Goal: Information Seeking & Learning: Learn about a topic

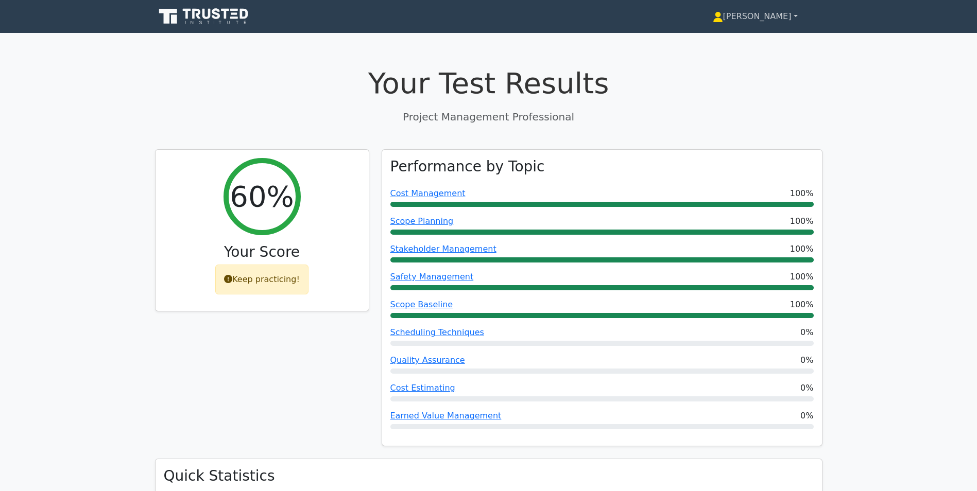
click at [768, 23] on link "[PERSON_NAME]" at bounding box center [755, 16] width 134 height 21
click at [746, 38] on link "Profile" at bounding box center [728, 40] width 81 height 16
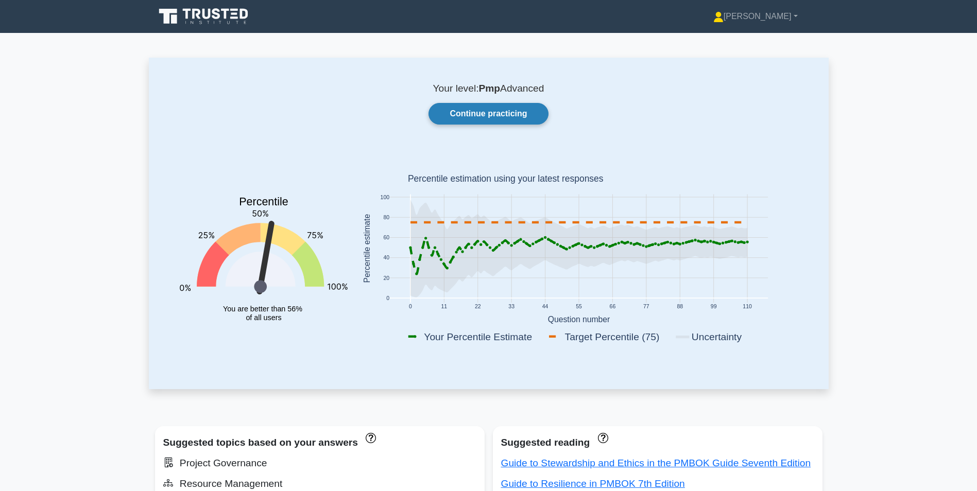
click at [475, 112] on link "Continue practicing" at bounding box center [487, 114] width 119 height 22
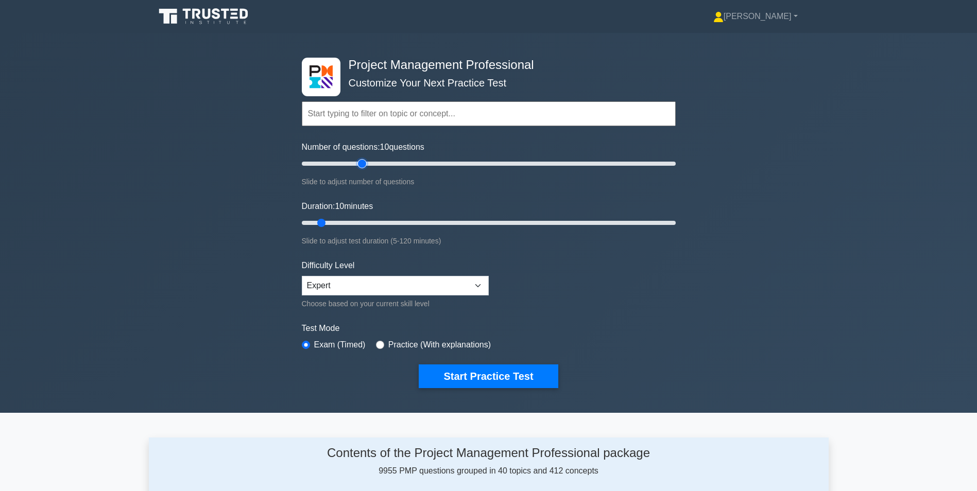
click at [361, 163] on input "Number of questions: 10 questions" at bounding box center [489, 164] width 374 height 12
type input "50"
click at [386, 161] on input "Number of questions: 35 questions" at bounding box center [489, 164] width 374 height 12
click at [384, 223] on input "Duration: 10 minutes" at bounding box center [489, 223] width 374 height 12
click at [397, 222] on input "Duration: 30 minutes" at bounding box center [489, 223] width 374 height 12
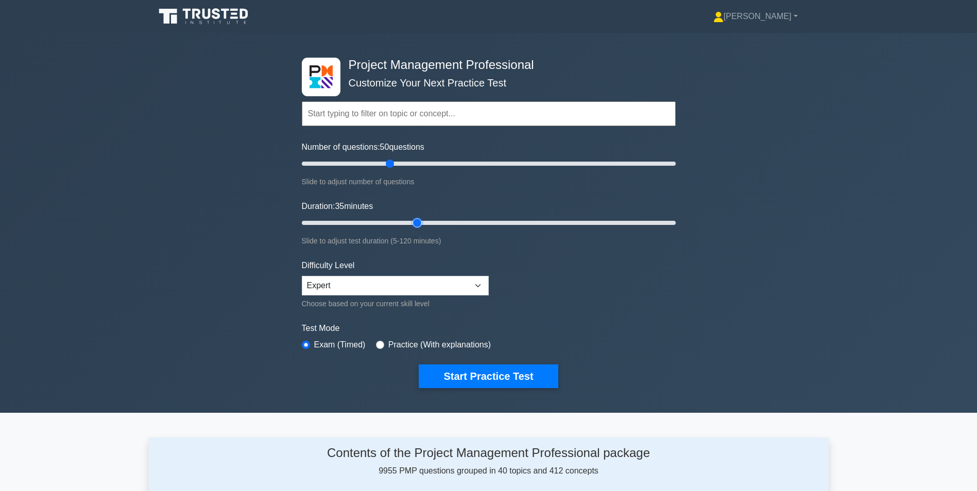
click at [414, 221] on input "Duration: 35 minutes" at bounding box center [489, 223] width 374 height 12
click at [420, 220] on input "Duration: 40 minutes" at bounding box center [489, 223] width 374 height 12
click at [424, 220] on input "Duration: 40 minutes" at bounding box center [489, 223] width 374 height 12
click at [428, 222] on input "Duration: 45 minutes" at bounding box center [489, 223] width 374 height 12
click at [435, 222] on input "Duration: 45 minutes" at bounding box center [489, 223] width 374 height 12
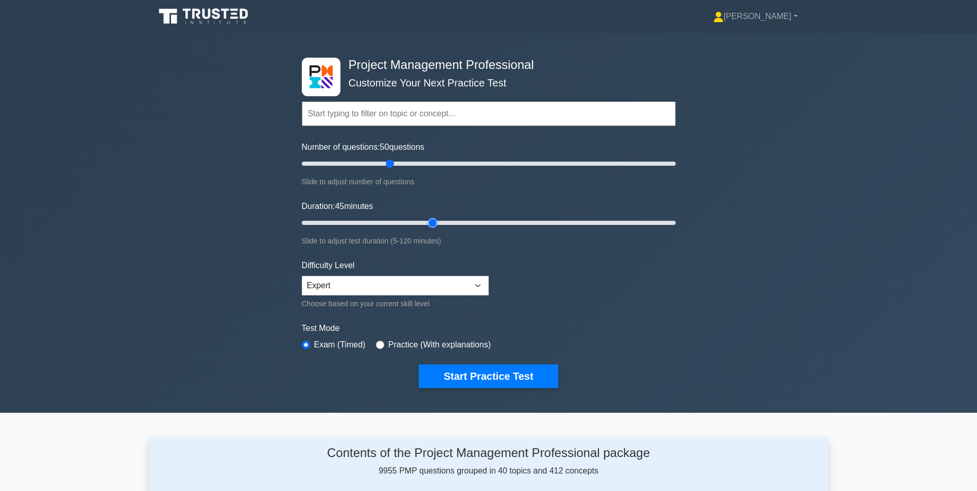
click at [440, 222] on input "Duration: 45 minutes" at bounding box center [489, 223] width 374 height 12
click at [440, 223] on input "Duration: 45 minutes" at bounding box center [489, 223] width 374 height 12
type input "50"
click at [443, 222] on input "Duration: 50 minutes" at bounding box center [489, 223] width 374 height 12
click at [476, 376] on button "Start Practice Test" at bounding box center [488, 377] width 139 height 24
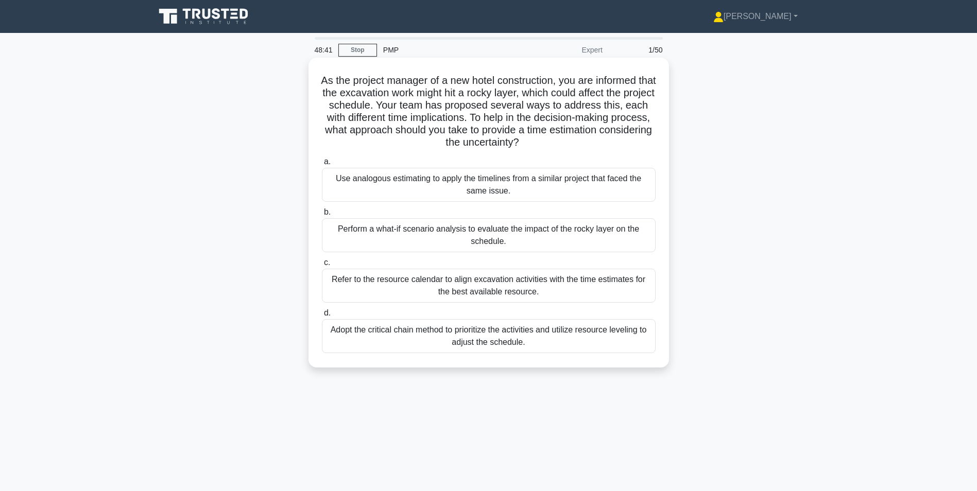
click at [472, 180] on div "Use analogous estimating to apply the timelines from a similar project that fac…" at bounding box center [489, 185] width 334 height 34
click at [322, 165] on input "a. Use analogous estimating to apply the timelines from a similar project that …" at bounding box center [322, 162] width 0 height 7
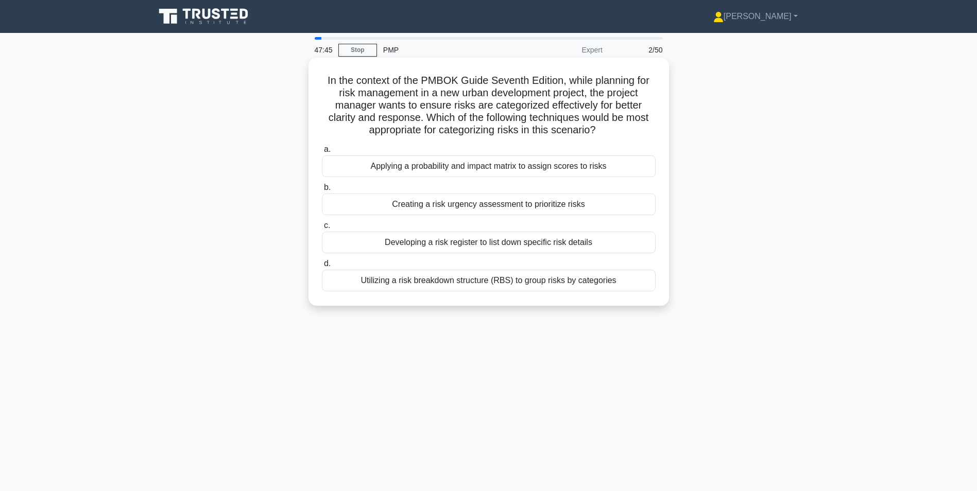
click at [487, 246] on div "Developing a risk register to list down specific risk details" at bounding box center [489, 243] width 334 height 22
click at [322, 229] on input "c. Developing a risk register to list down specific risk details" at bounding box center [322, 225] width 0 height 7
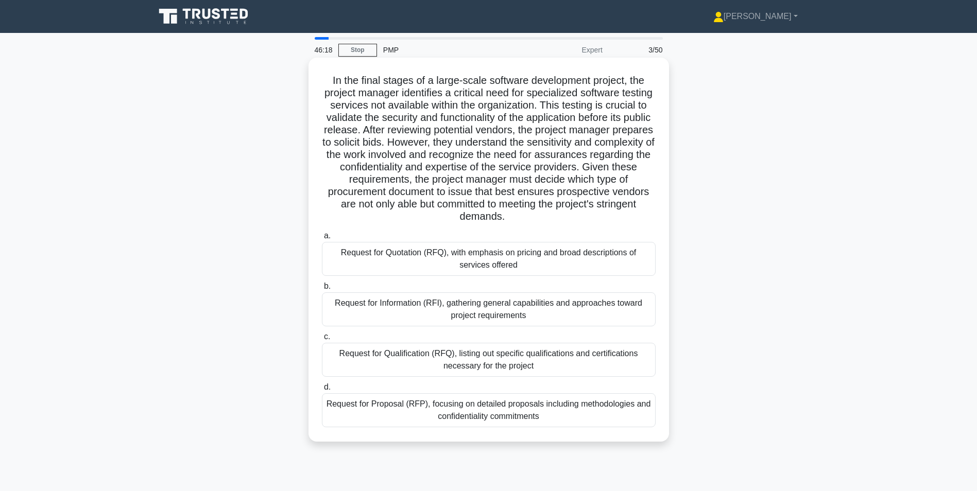
click at [517, 409] on div "Request for Proposal (RFP), focusing on detailed proposals including methodolog…" at bounding box center [489, 410] width 334 height 34
click at [322, 391] on input "d. Request for Proposal (RFP), focusing on detailed proposals including methodo…" at bounding box center [322, 387] width 0 height 7
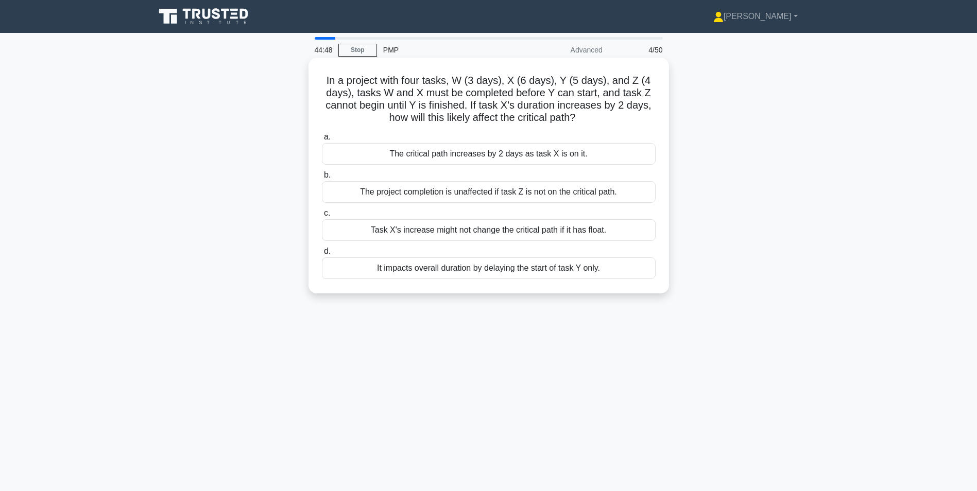
click at [528, 156] on div "The critical path increases by 2 days as task X is on it." at bounding box center [489, 154] width 334 height 22
click at [322, 141] on input "a. The critical path increases by 2 days as task X is on it." at bounding box center [322, 137] width 0 height 7
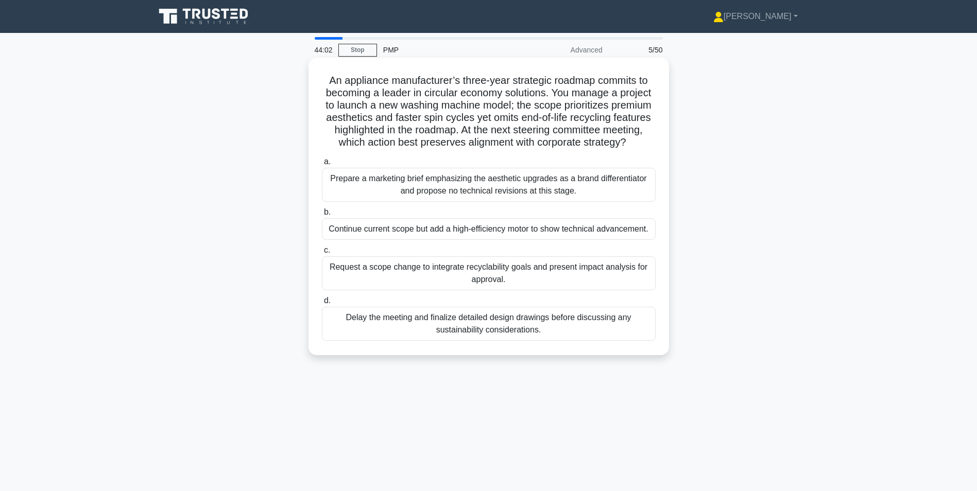
click at [460, 267] on div "Request a scope change to integrate recyclability goals and present impact anal…" at bounding box center [489, 273] width 334 height 34
click at [322, 254] on input "c. Request a scope change to integrate recyclability goals and present impact a…" at bounding box center [322, 250] width 0 height 7
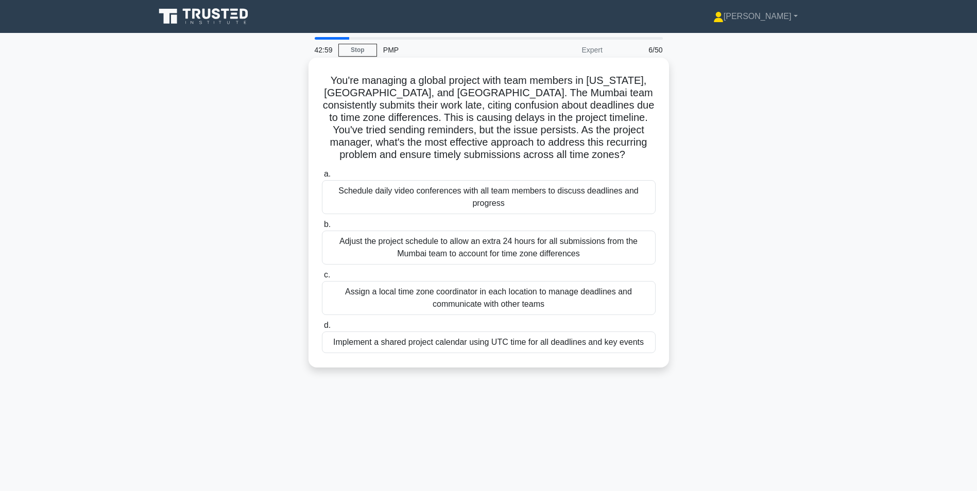
click at [537, 345] on div "Implement a shared project calendar using UTC time for all deadlines and key ev…" at bounding box center [489, 343] width 334 height 22
click at [322, 329] on input "d. Implement a shared project calendar using UTC time for all deadlines and key…" at bounding box center [322, 325] width 0 height 7
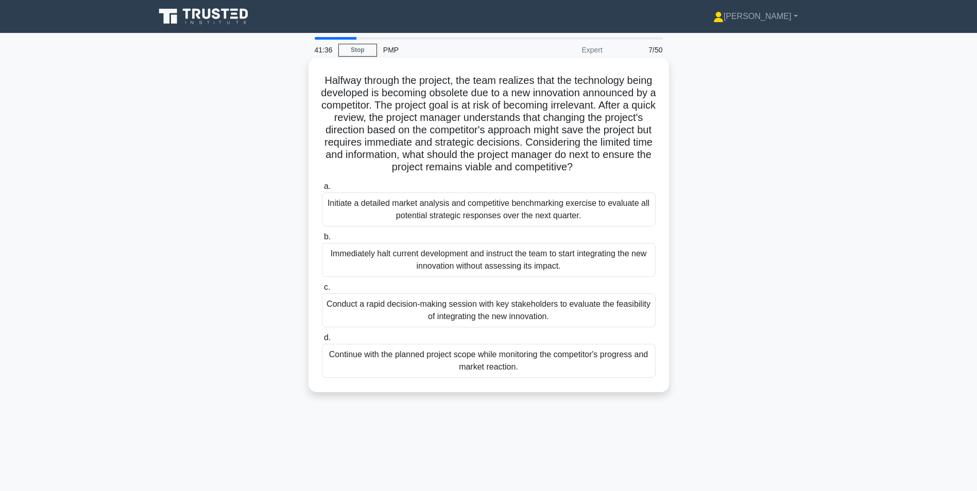
click at [468, 322] on div "Conduct a rapid decision-making session with key stakeholders to evaluate the f…" at bounding box center [489, 310] width 334 height 34
click at [322, 291] on input "c. Conduct a rapid decision-making session with key stakeholders to evaluate th…" at bounding box center [322, 287] width 0 height 7
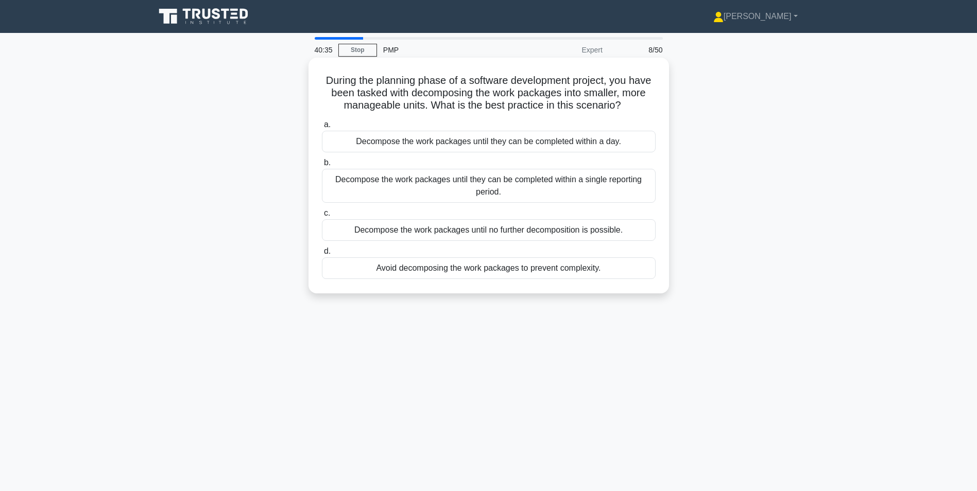
click at [512, 190] on div "Decompose the work packages until they can be completed within a single reporti…" at bounding box center [489, 186] width 334 height 34
click at [322, 166] on input "b. Decompose the work packages until they can be completed within a single repo…" at bounding box center [322, 163] width 0 height 7
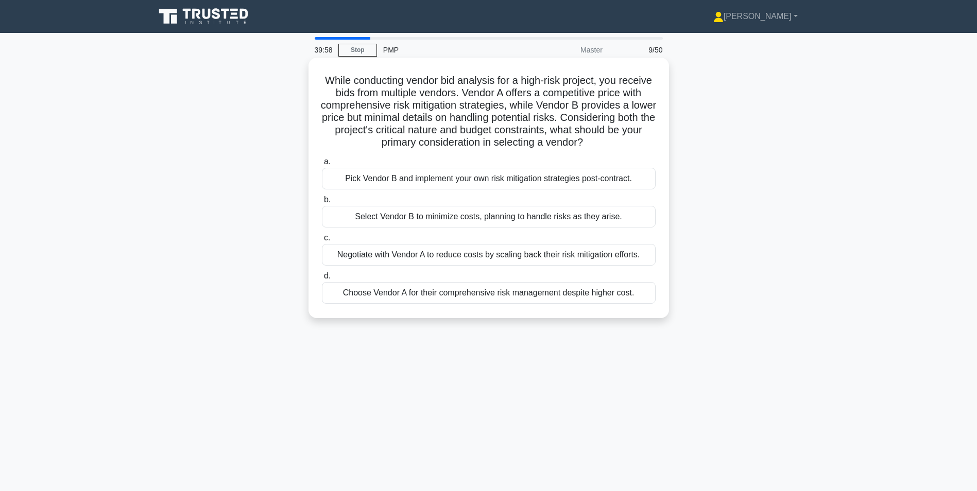
click at [432, 295] on div "Choose Vendor A for their comprehensive risk management despite higher cost." at bounding box center [489, 293] width 334 height 22
click at [322, 280] on input "d. Choose Vendor A for their comprehensive risk management despite higher cost." at bounding box center [322, 276] width 0 height 7
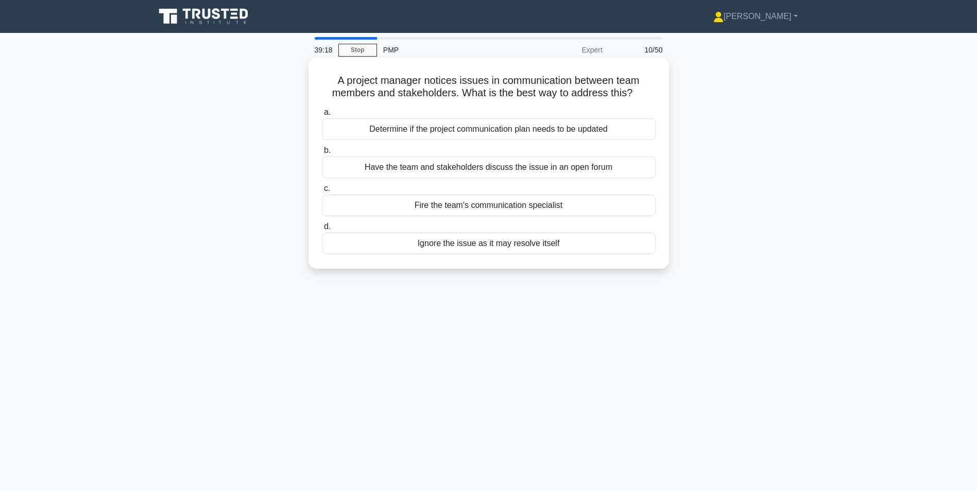
click at [481, 170] on div "Have the team and stakeholders discuss the issue in an open forum" at bounding box center [489, 168] width 334 height 22
click at [322, 154] on input "b. Have the team and stakeholders discuss the issue in an open forum" at bounding box center [322, 150] width 0 height 7
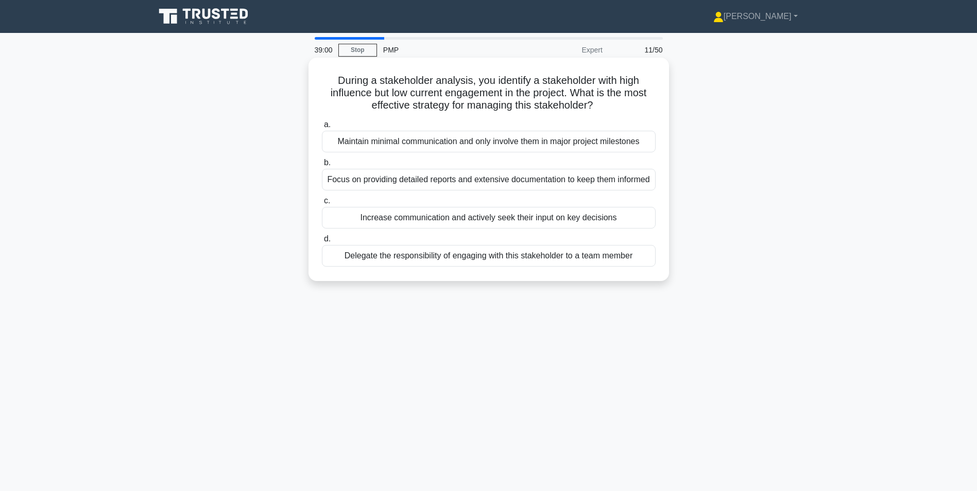
click at [463, 229] on div "Increase communication and actively seek their input on key decisions" at bounding box center [489, 218] width 334 height 22
click at [322, 204] on input "c. Increase communication and actively seek their input on key decisions" at bounding box center [322, 201] width 0 height 7
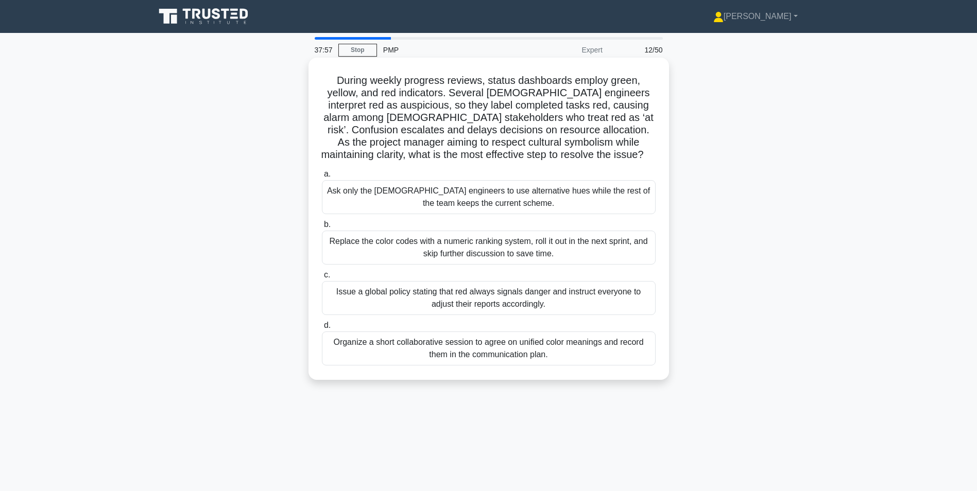
click at [506, 353] on div "Organize a short collaborative session to agree on unified color meanings and r…" at bounding box center [489, 349] width 334 height 34
click at [322, 329] on input "d. Organize a short collaborative session to agree on unified color meanings an…" at bounding box center [322, 325] width 0 height 7
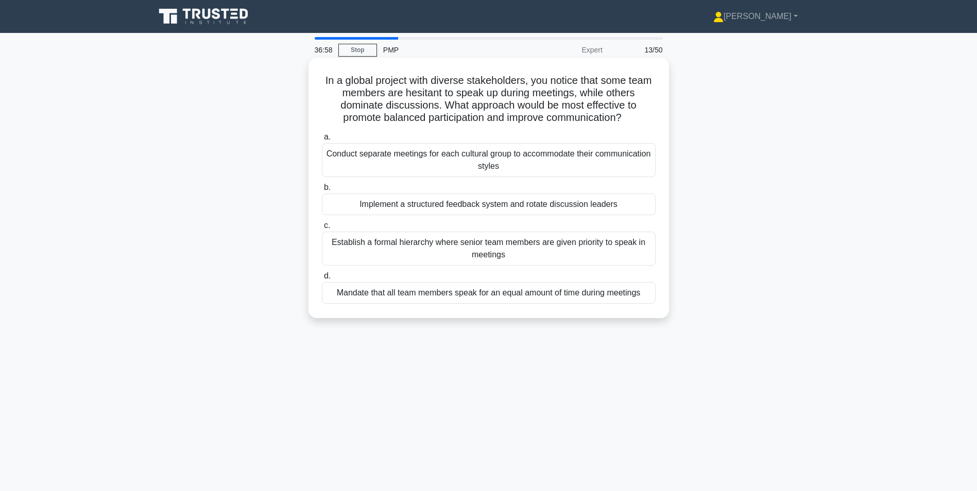
click at [482, 291] on div "Mandate that all team members speak for an equal amount of time during meetings" at bounding box center [489, 293] width 334 height 22
click at [322, 280] on input "d. Mandate that all team members speak for an equal amount of time during meeti…" at bounding box center [322, 276] width 0 height 7
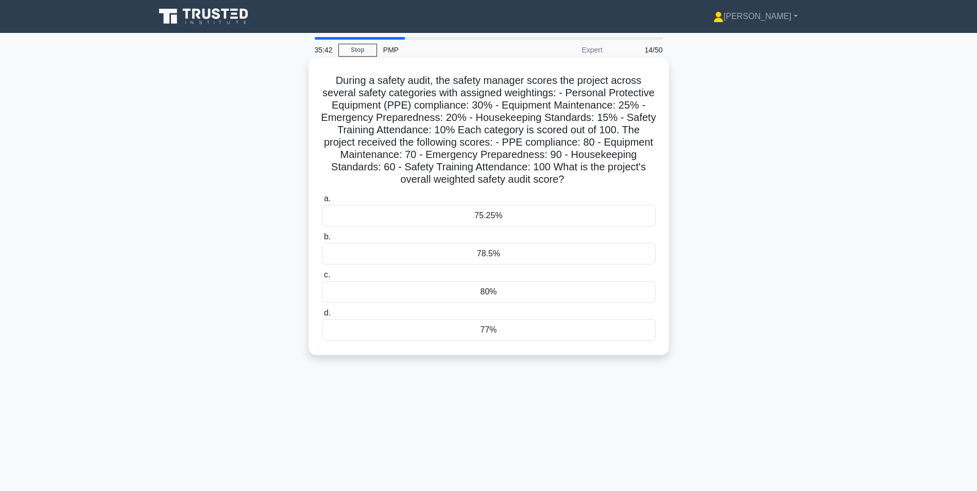
click at [485, 295] on div "80%" at bounding box center [489, 292] width 334 height 22
click at [322, 279] on input "c. 80%" at bounding box center [322, 275] width 0 height 7
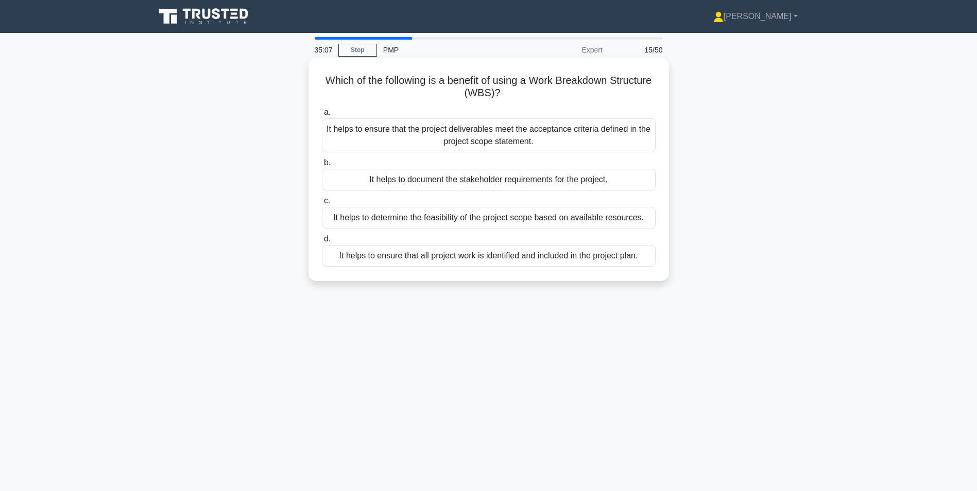
click at [552, 251] on div "It helps to ensure that all project work is identified and included in the proj…" at bounding box center [489, 256] width 334 height 22
click at [322, 243] on input "d. It helps to ensure that all project work is identified and included in the p…" at bounding box center [322, 239] width 0 height 7
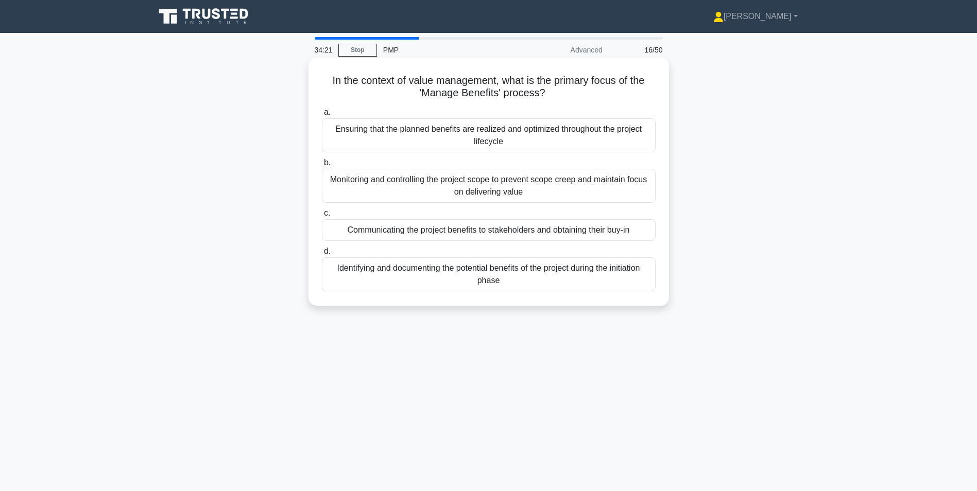
click at [533, 133] on div "Ensuring that the planned benefits are realized and optimized throughout the pr…" at bounding box center [489, 135] width 334 height 34
click at [322, 116] on input "a. Ensuring that the planned benefits are realized and optimized throughout the…" at bounding box center [322, 112] width 0 height 7
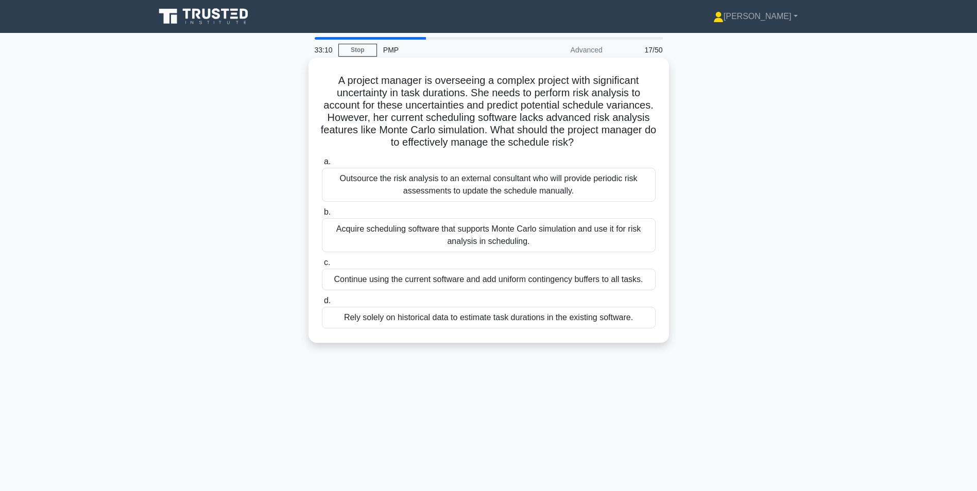
click at [469, 231] on div "Acquire scheduling software that supports Monte Carlo simulation and use it for…" at bounding box center [489, 235] width 334 height 34
click at [322, 216] on input "b. Acquire scheduling software that supports Monte Carlo simulation and use it …" at bounding box center [322, 212] width 0 height 7
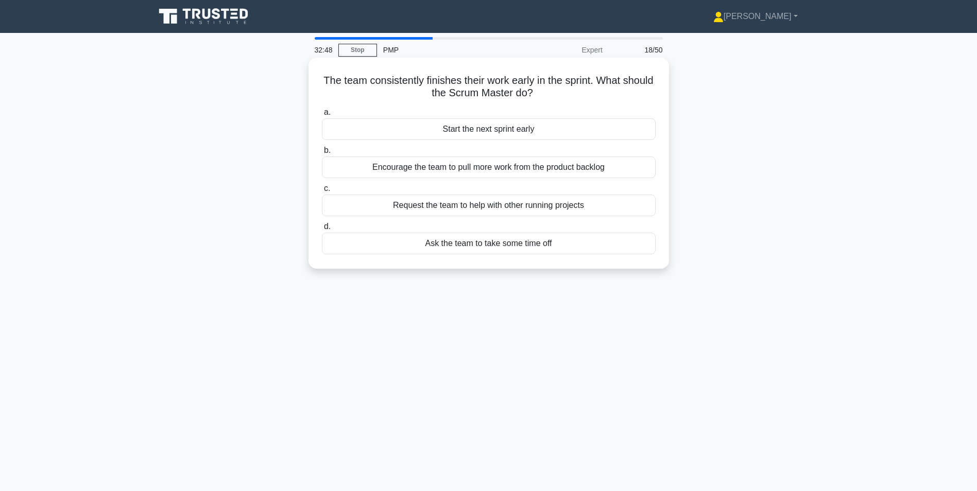
click at [535, 170] on div "Encourage the team to pull more work from the product backlog" at bounding box center [489, 168] width 334 height 22
click at [322, 154] on input "b. Encourage the team to pull more work from the product backlog" at bounding box center [322, 150] width 0 height 7
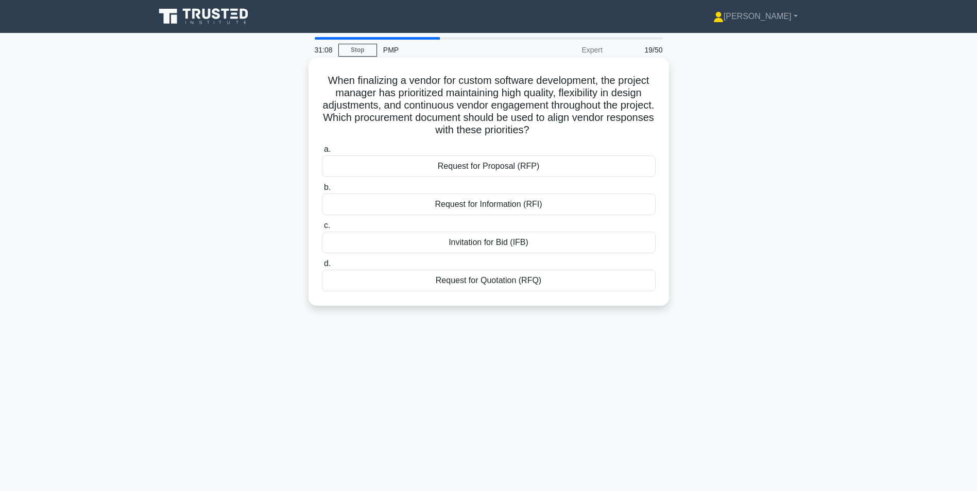
click at [508, 281] on div "Request for Quotation (RFQ)" at bounding box center [489, 281] width 334 height 22
click at [322, 267] on input "d. Request for Quotation (RFQ)" at bounding box center [322, 264] width 0 height 7
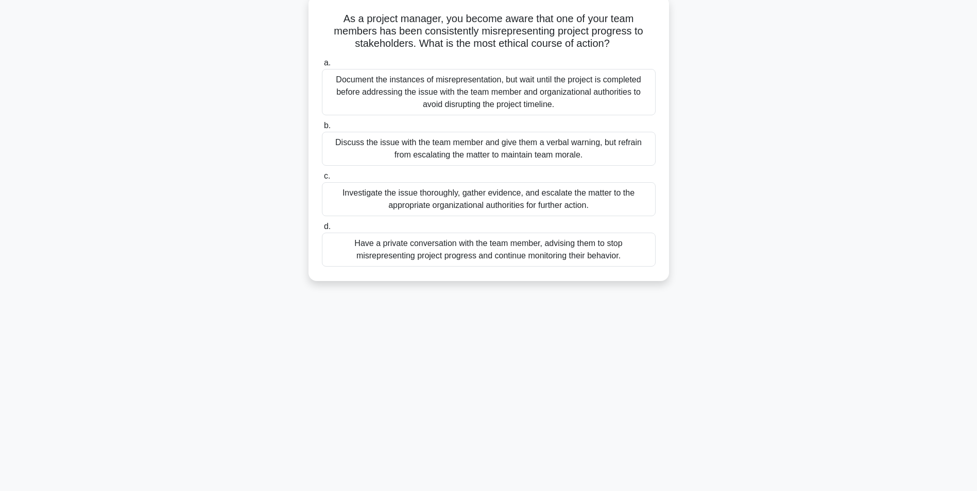
scroll to position [65, 0]
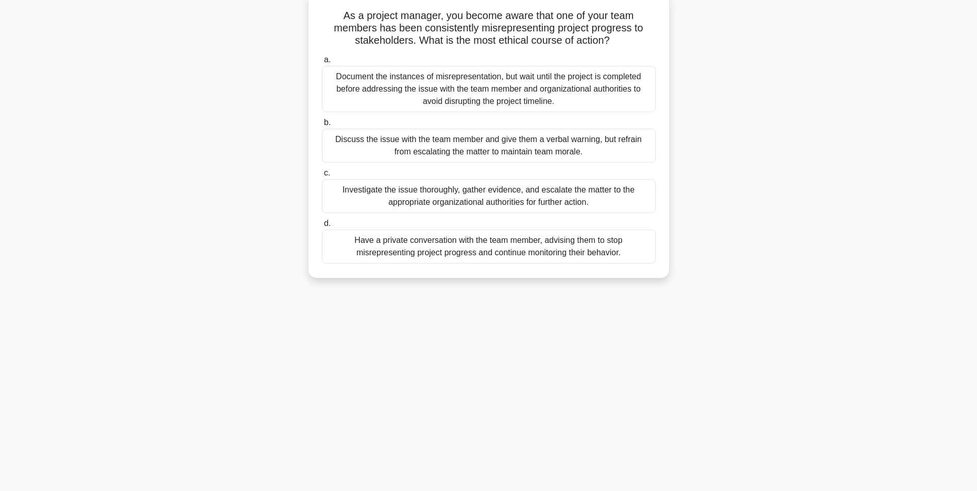
click at [515, 151] on div "Discuss the issue with the team member and give them a verbal warning, but refr…" at bounding box center [489, 146] width 334 height 34
click at [322, 126] on input "b. Discuss the issue with the team member and give them a verbal warning, but r…" at bounding box center [322, 122] width 0 height 7
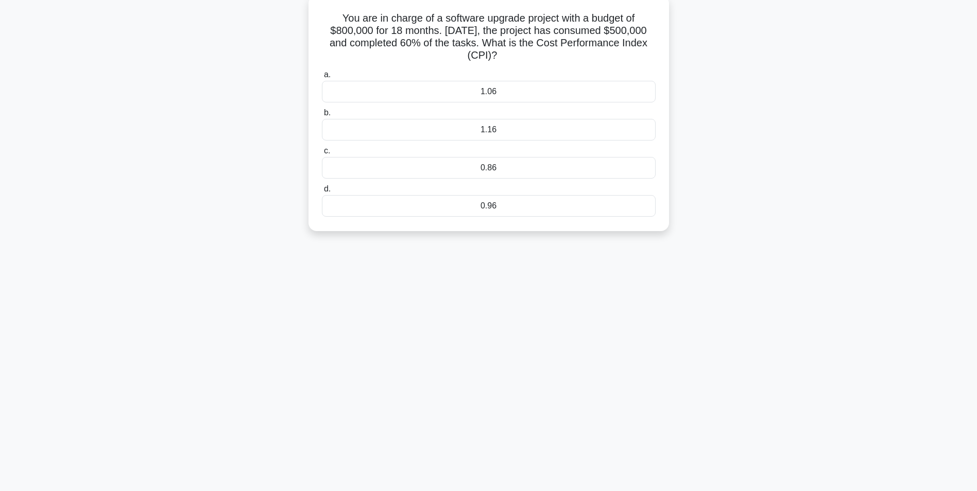
scroll to position [0, 0]
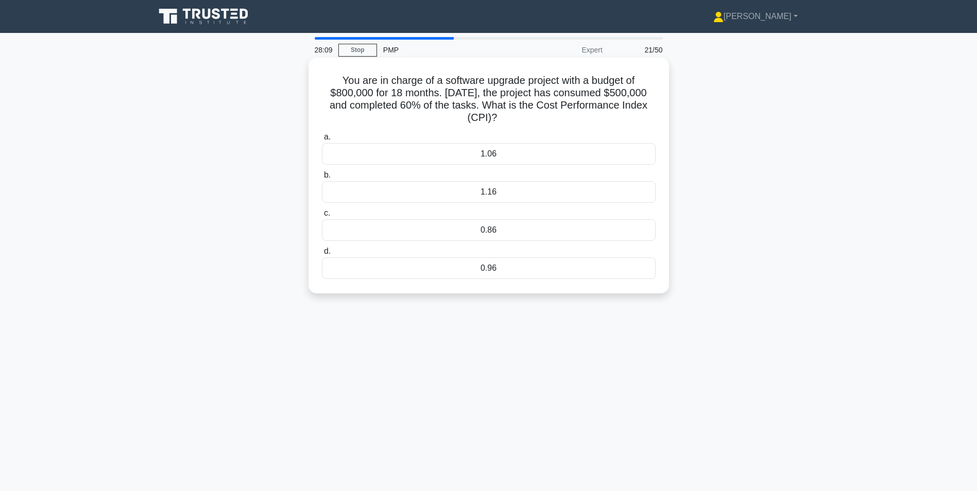
click at [450, 259] on div "0.96" at bounding box center [489, 268] width 334 height 22
click at [322, 255] on input "d. 0.96" at bounding box center [322, 251] width 0 height 7
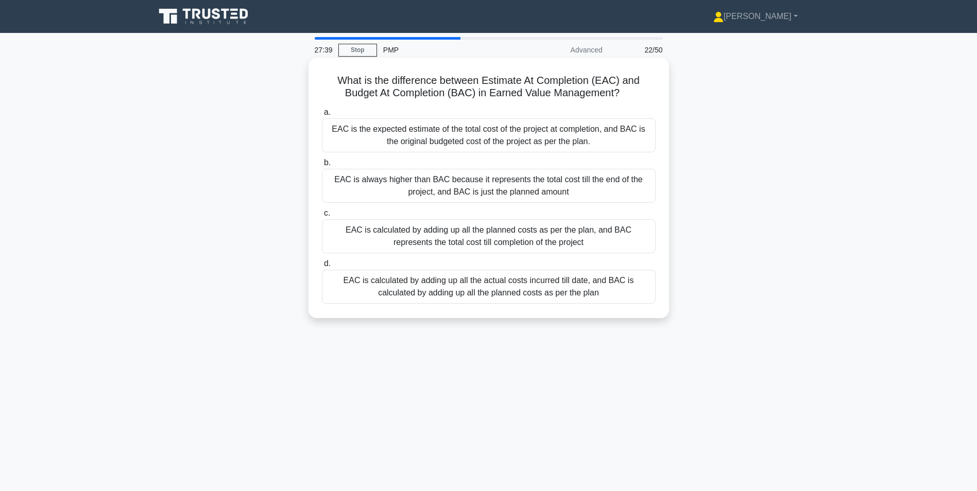
click at [412, 138] on div "EAC is the expected estimate of the total cost of the project at completion, an…" at bounding box center [489, 135] width 334 height 34
click at [322, 116] on input "a. EAC is the expected estimate of the total cost of the project at completion,…" at bounding box center [322, 112] width 0 height 7
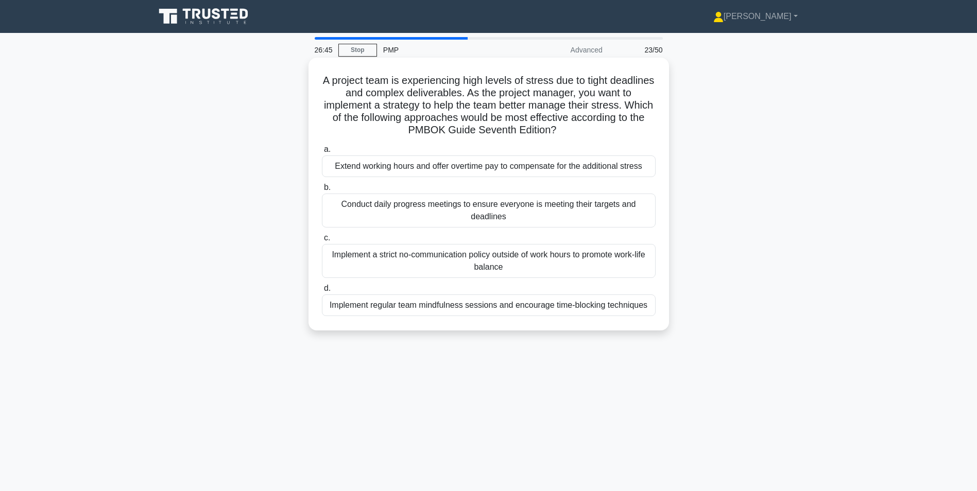
click at [514, 308] on div "Implement regular team mindfulness sessions and encourage time-blocking techniq…" at bounding box center [489, 306] width 334 height 22
click at [322, 292] on input "d. Implement regular team mindfulness sessions and encourage time-blocking tech…" at bounding box center [322, 288] width 0 height 7
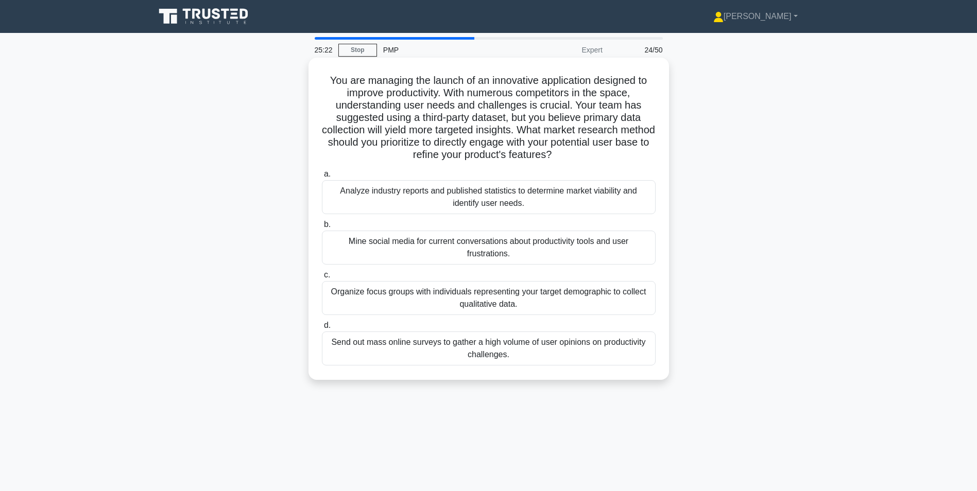
click at [500, 349] on div "Send out mass online surveys to gather a high volume of user opinions on produc…" at bounding box center [489, 349] width 334 height 34
click at [322, 329] on input "d. Send out mass online surveys to gather a high volume of user opinions on pro…" at bounding box center [322, 325] width 0 height 7
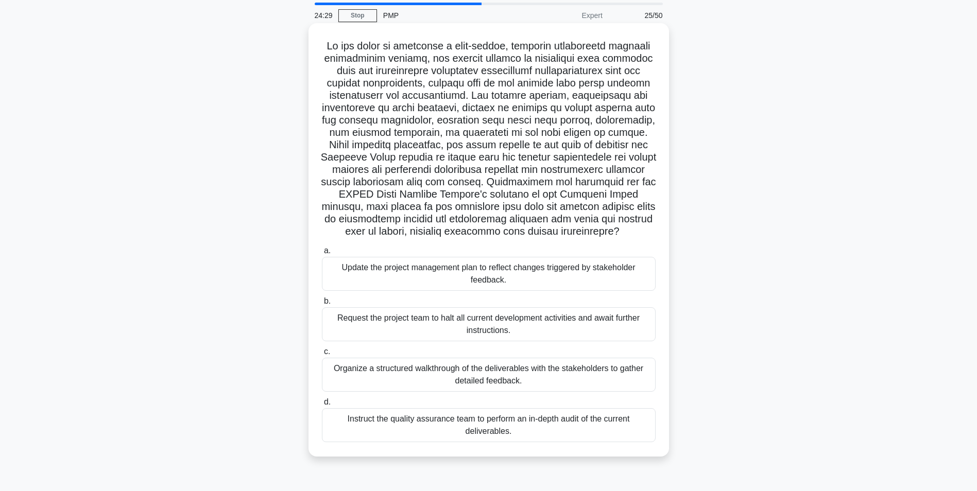
scroll to position [51, 0]
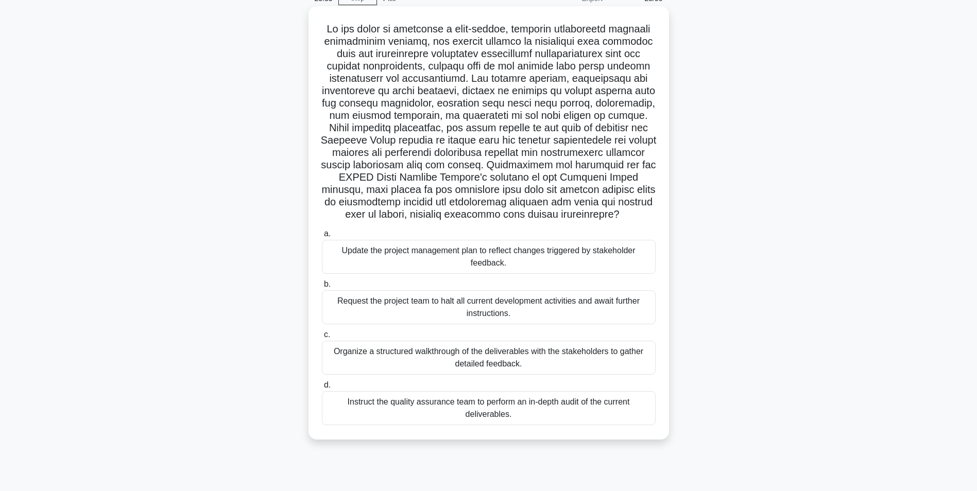
click at [523, 365] on div "Organize a structured walkthrough of the deliverables with the stakeholders to …" at bounding box center [489, 358] width 334 height 34
click at [322, 338] on input "c. Organize a structured walkthrough of the deliverables with the stakeholders …" at bounding box center [322, 335] width 0 height 7
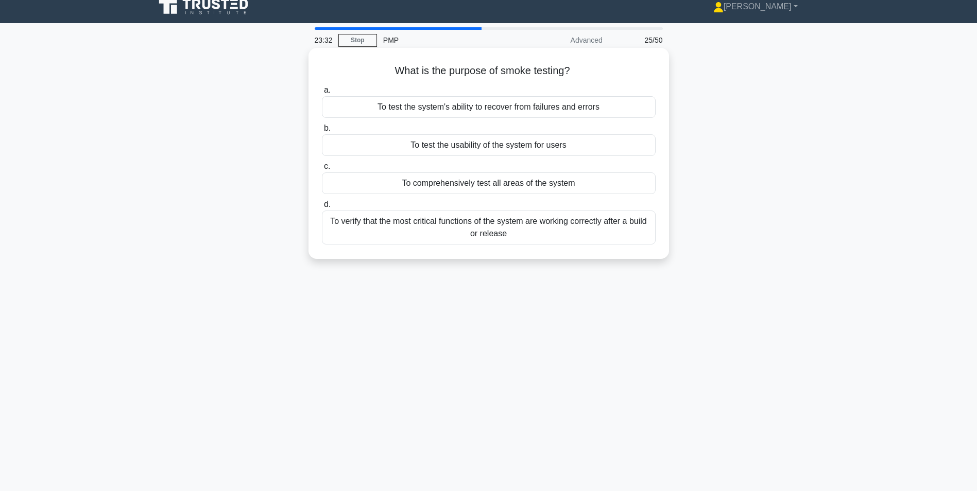
scroll to position [0, 0]
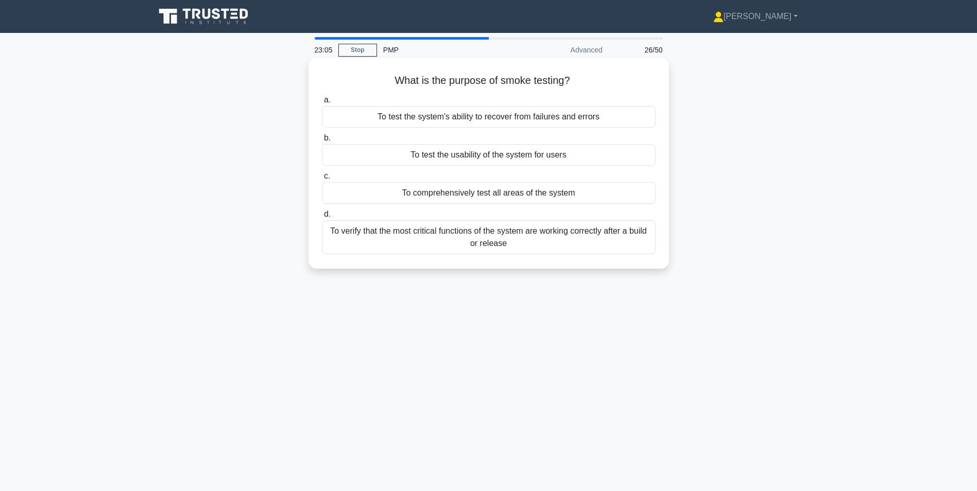
click at [460, 240] on div "To verify that the most critical functions of the system are working correctly …" at bounding box center [489, 237] width 334 height 34
click at [322, 218] on input "d. To verify that the most critical functions of the system are working correct…" at bounding box center [322, 214] width 0 height 7
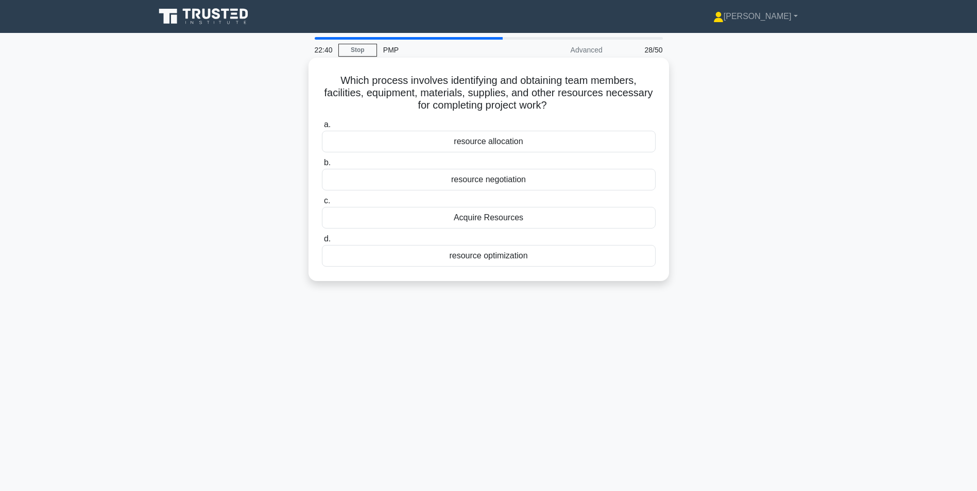
click at [494, 220] on div "Acquire Resources" at bounding box center [489, 218] width 334 height 22
click at [322, 204] on input "c. Acquire Resources" at bounding box center [322, 201] width 0 height 7
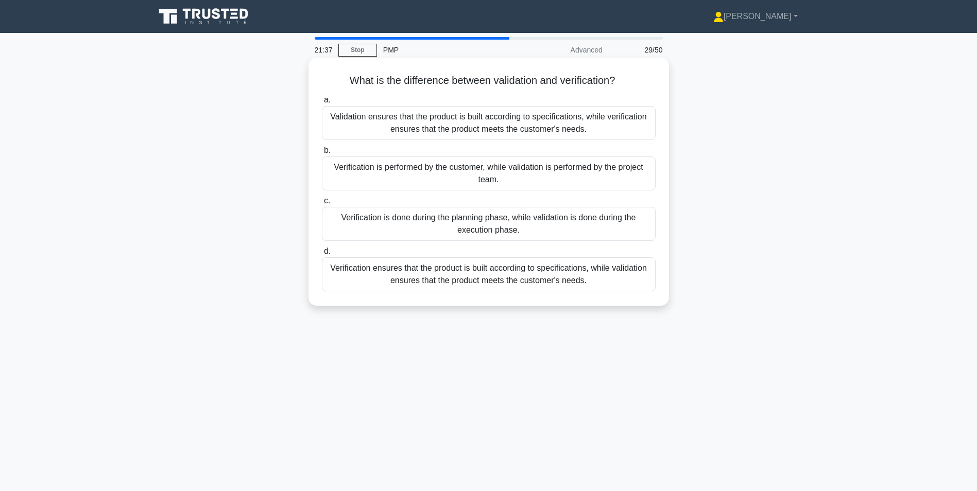
click at [532, 220] on div "Verification is done during the planning phase, while validation is done during…" at bounding box center [489, 224] width 334 height 34
click at [322, 204] on input "c. Verification is done during the planning phase, while validation is done dur…" at bounding box center [322, 201] width 0 height 7
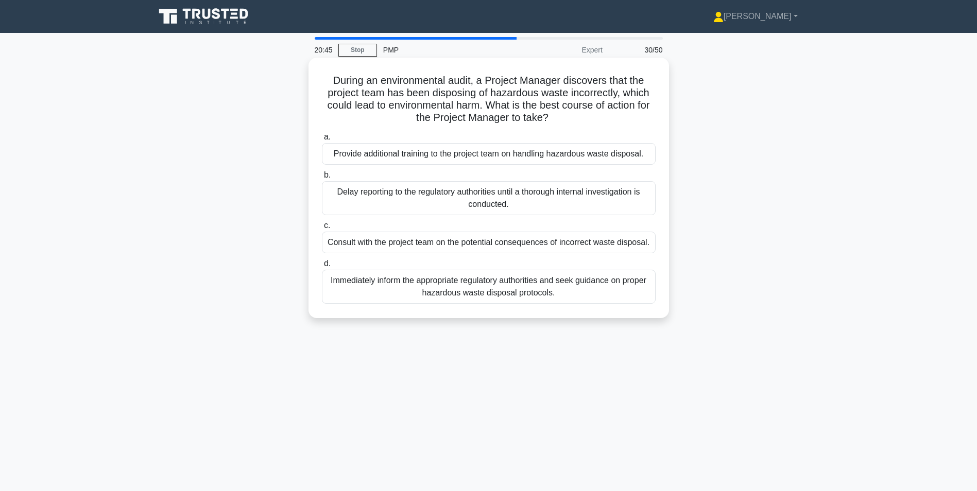
click at [471, 293] on div "Immediately inform the appropriate regulatory authorities and seek guidance on …" at bounding box center [489, 287] width 334 height 34
drag, startPoint x: 471, startPoint y: 293, endPoint x: 459, endPoint y: 294, distance: 11.9
click at [459, 294] on div "Immediately inform the appropriate regulatory authorities and seek guidance on …" at bounding box center [489, 287] width 334 height 34
click at [322, 267] on input "d. Immediately inform the appropriate regulatory authorities and seek guidance …" at bounding box center [322, 264] width 0 height 7
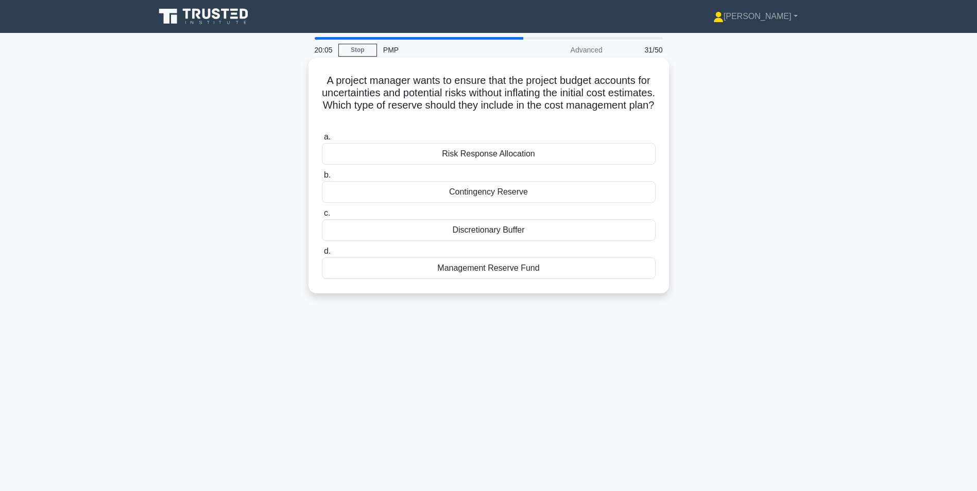
click at [495, 196] on div "Contingency Reserve" at bounding box center [489, 192] width 334 height 22
click at [322, 179] on input "b. Contingency Reserve" at bounding box center [322, 175] width 0 height 7
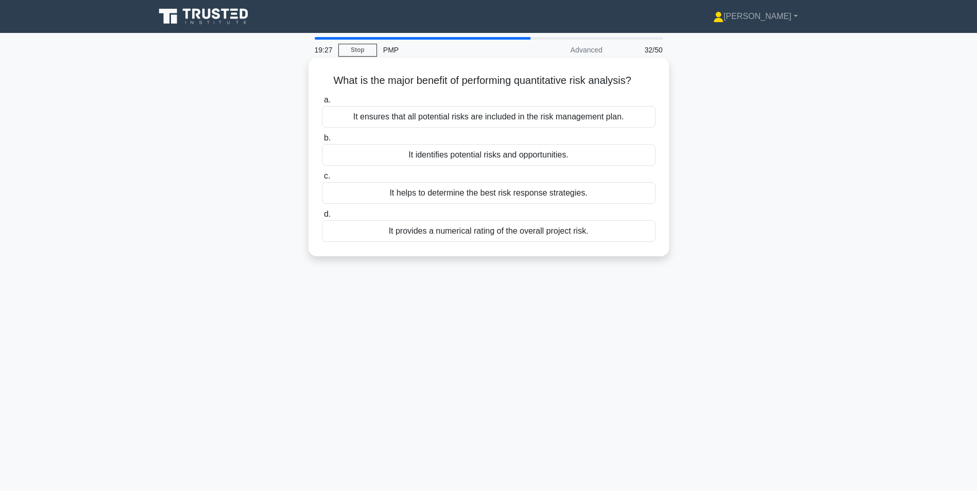
click at [512, 195] on div "It helps to determine the best risk response strategies." at bounding box center [489, 193] width 334 height 22
click at [322, 180] on input "c. It helps to determine the best risk response strategies." at bounding box center [322, 176] width 0 height 7
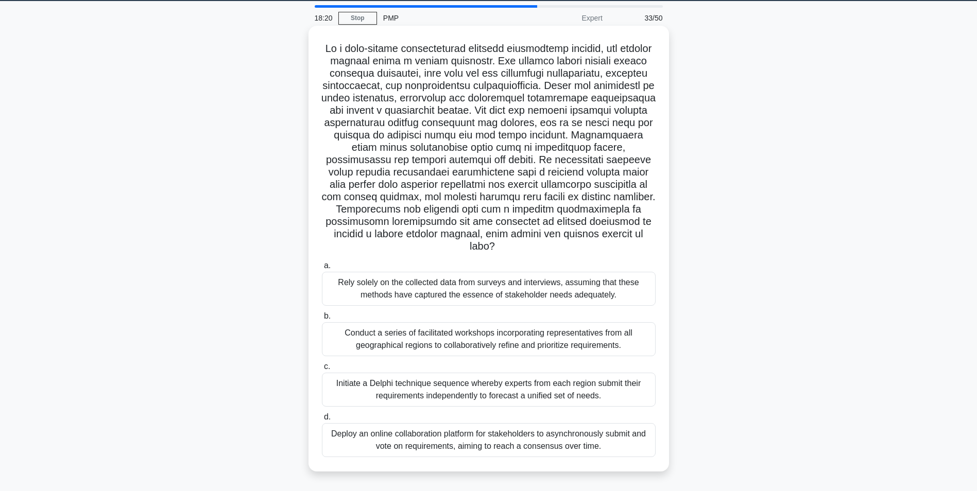
scroll to position [65, 0]
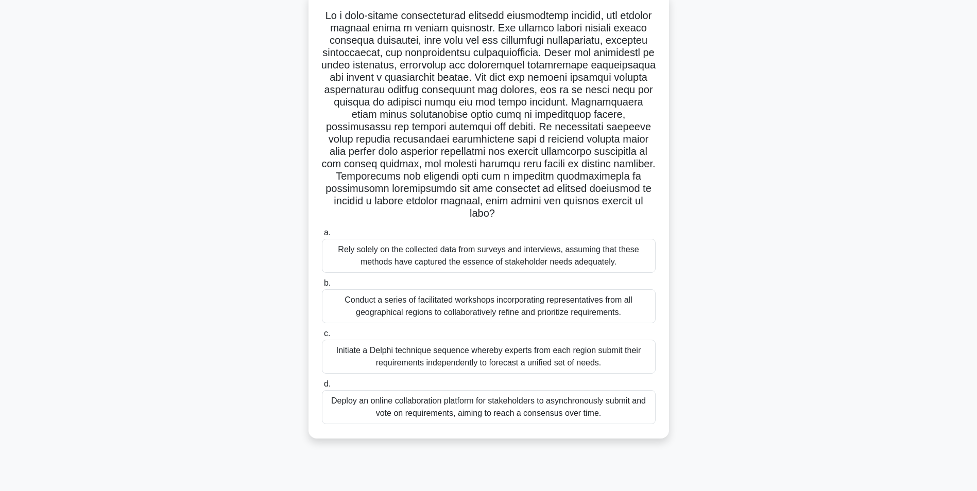
click at [516, 310] on div "Conduct a series of facilitated workshops incorporating representatives from al…" at bounding box center [489, 306] width 334 height 34
click at [322, 287] on input "b. Conduct a series of facilitated workshops incorporating representatives from…" at bounding box center [322, 283] width 0 height 7
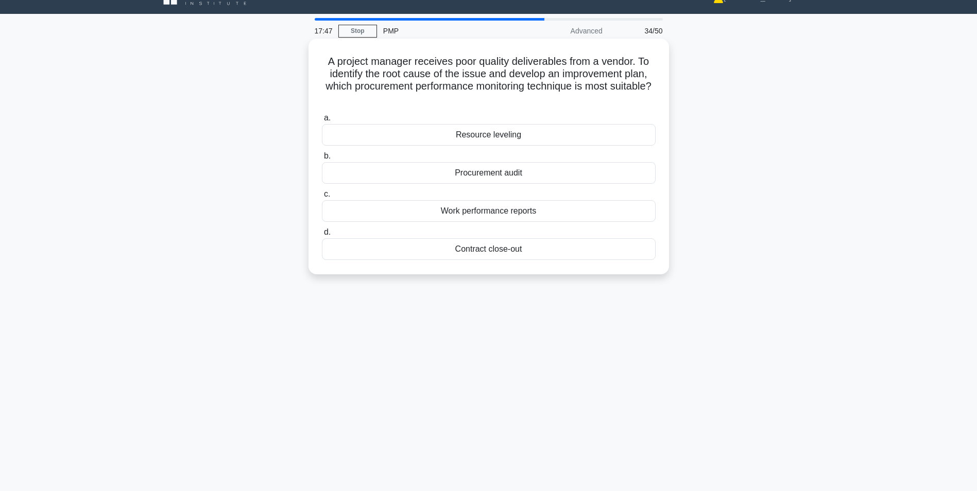
scroll to position [0, 0]
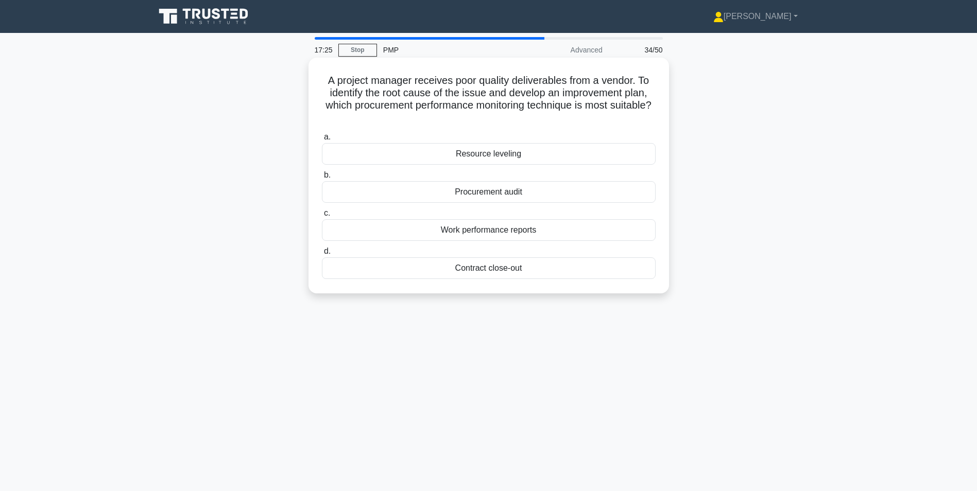
click at [494, 195] on div "Procurement audit" at bounding box center [489, 192] width 334 height 22
click at [322, 179] on input "b. Procurement audit" at bounding box center [322, 175] width 0 height 7
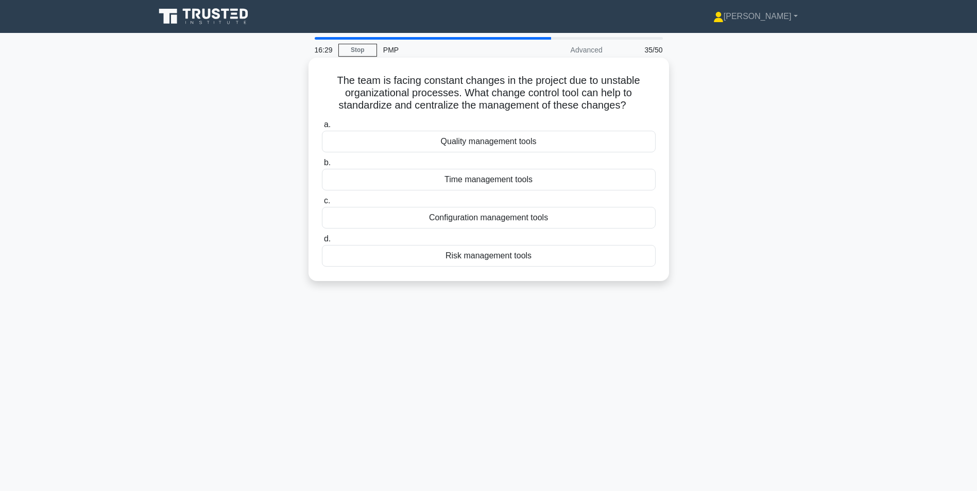
click at [515, 184] on div "Time management tools" at bounding box center [489, 180] width 334 height 22
click at [322, 166] on input "b. Time management tools" at bounding box center [322, 163] width 0 height 7
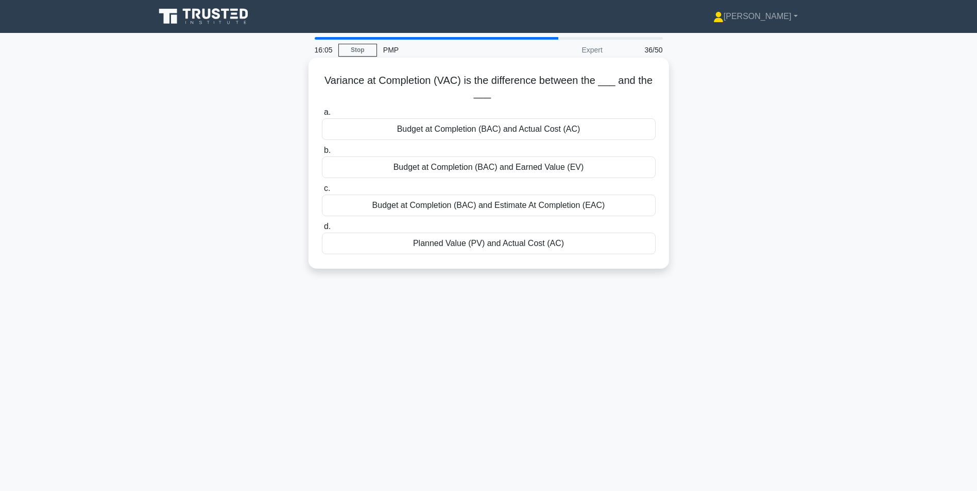
click at [470, 132] on div "Budget at Completion (BAC) and Actual Cost (AC)" at bounding box center [489, 129] width 334 height 22
click at [322, 116] on input "a. Budget at Completion (BAC) and Actual Cost (AC)" at bounding box center [322, 112] width 0 height 7
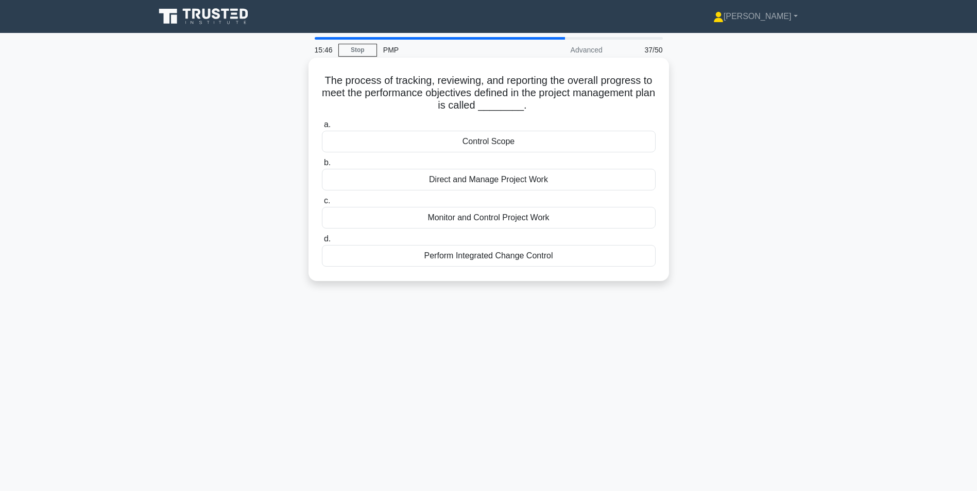
click at [484, 215] on div "Monitor and Control Project Work" at bounding box center [489, 218] width 334 height 22
click at [322, 204] on input "c. Monitor and Control Project Work" at bounding box center [322, 201] width 0 height 7
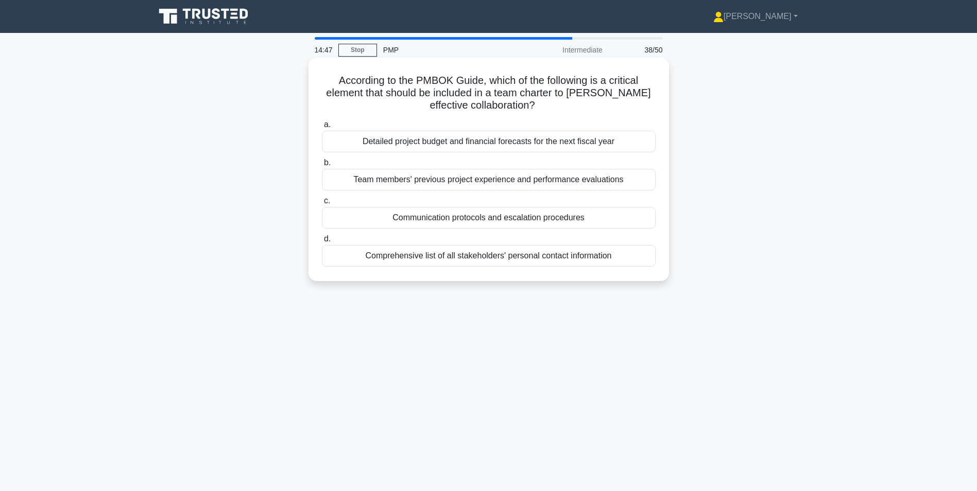
click at [469, 216] on div "Communication protocols and escalation procedures" at bounding box center [489, 218] width 334 height 22
click at [322, 204] on input "c. Communication protocols and escalation procedures" at bounding box center [322, 201] width 0 height 7
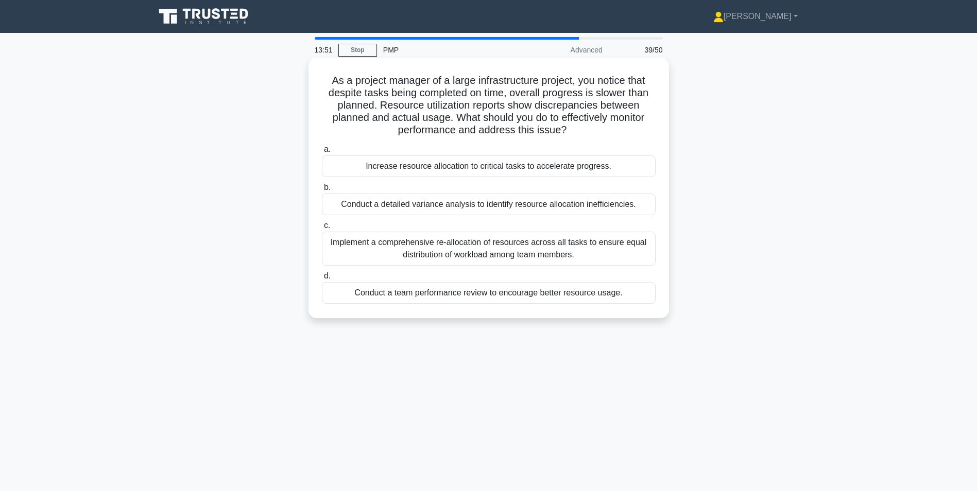
click at [486, 254] on div "Implement a comprehensive re-allocation of resources across all tasks to ensure…" at bounding box center [489, 249] width 334 height 34
click at [322, 229] on input "c. Implement a comprehensive re-allocation of resources across all tasks to ens…" at bounding box center [322, 225] width 0 height 7
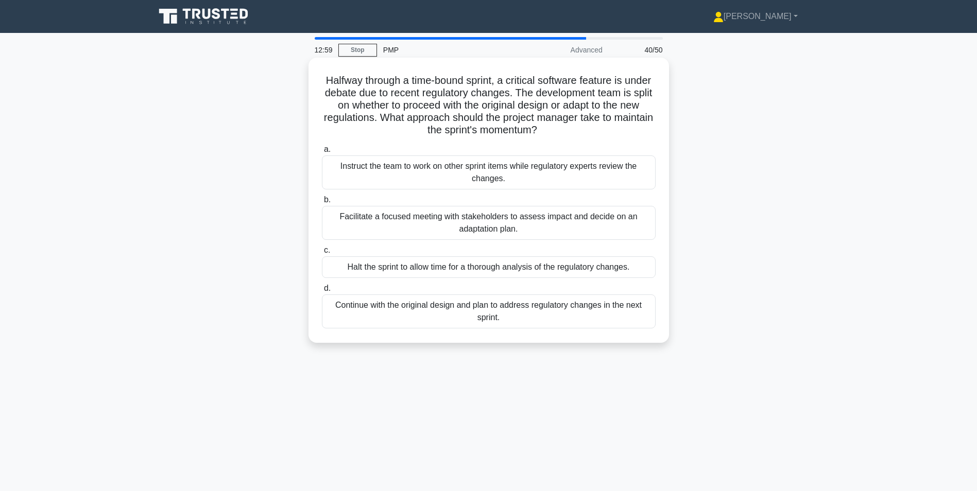
click at [464, 310] on div "Continue with the original design and plan to address regulatory changes in the…" at bounding box center [489, 312] width 334 height 34
click at [322, 292] on input "d. Continue with the original design and plan to address regulatory changes in …" at bounding box center [322, 288] width 0 height 7
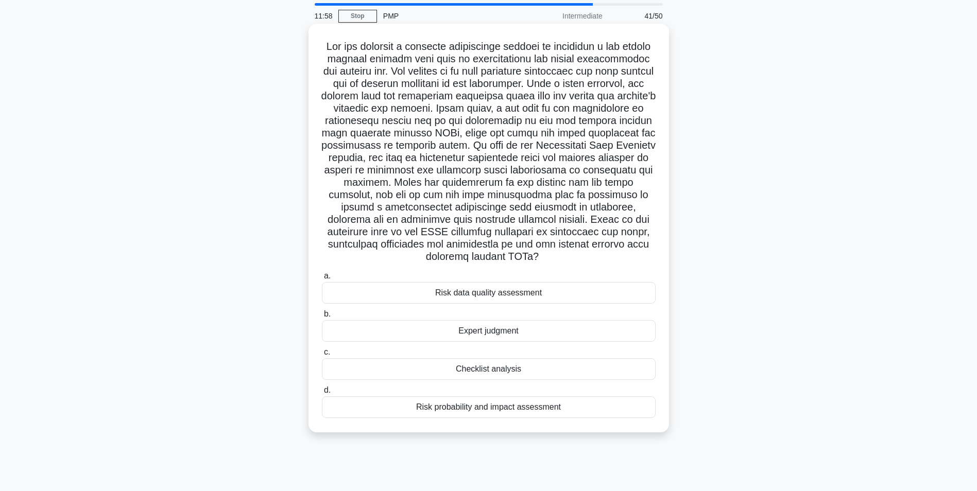
scroll to position [65, 0]
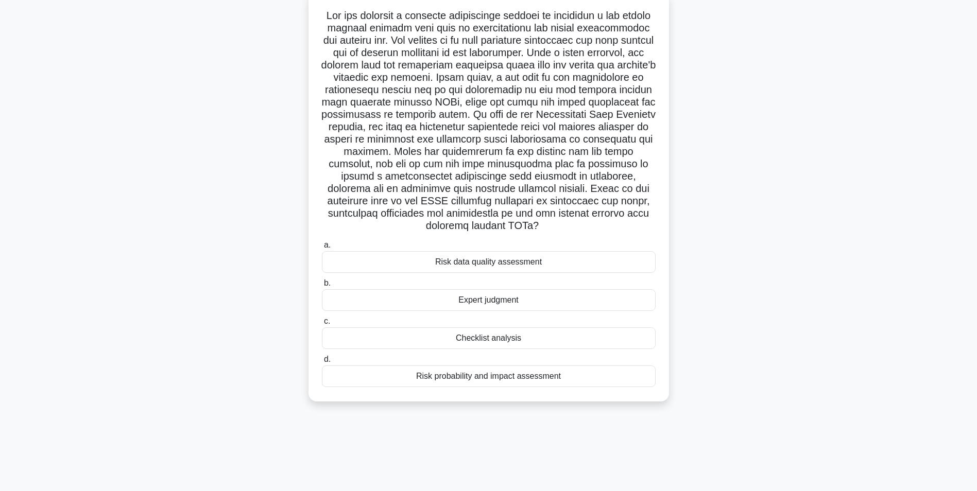
click at [489, 380] on div "Risk probability and impact assessment" at bounding box center [489, 377] width 334 height 22
click at [322, 363] on input "d. Risk probability and impact assessment" at bounding box center [322, 359] width 0 height 7
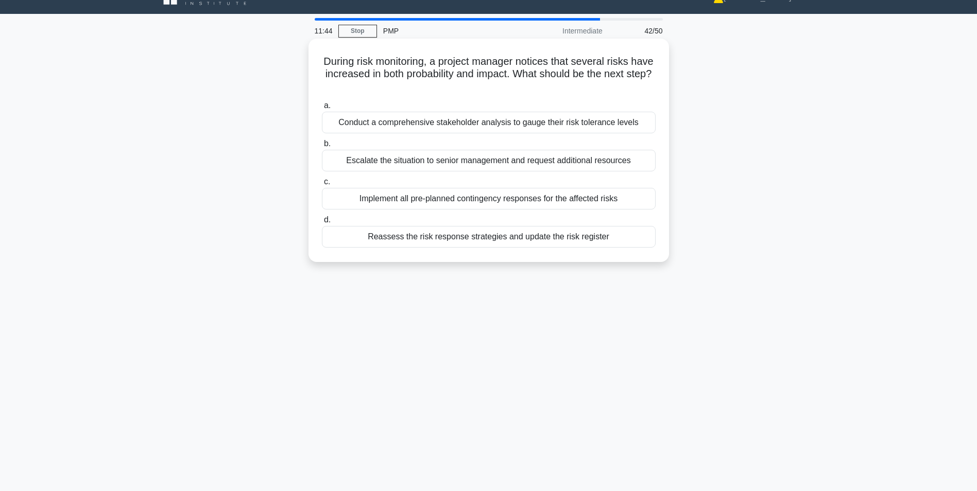
scroll to position [0, 0]
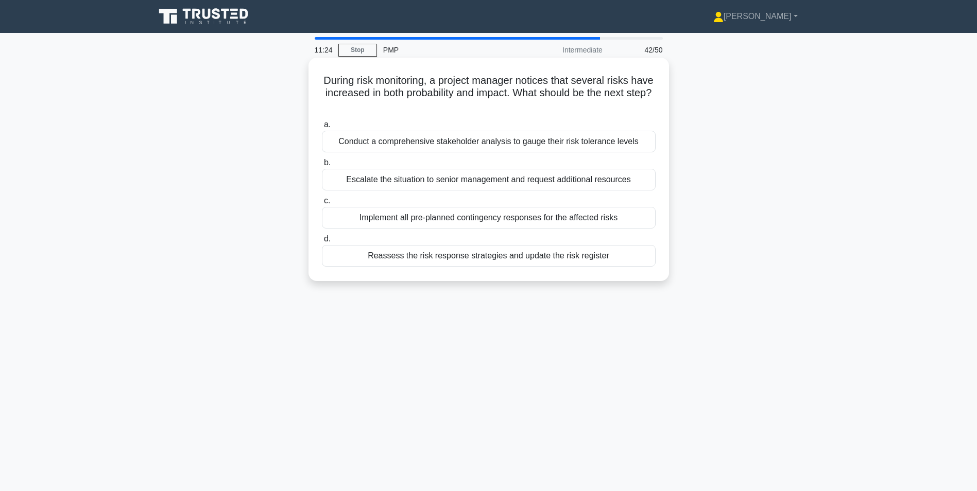
click at [479, 261] on div "Reassess the risk response strategies and update the risk register" at bounding box center [489, 256] width 334 height 22
click at [322, 243] on input "d. Reassess the risk response strategies and update the risk register" at bounding box center [322, 239] width 0 height 7
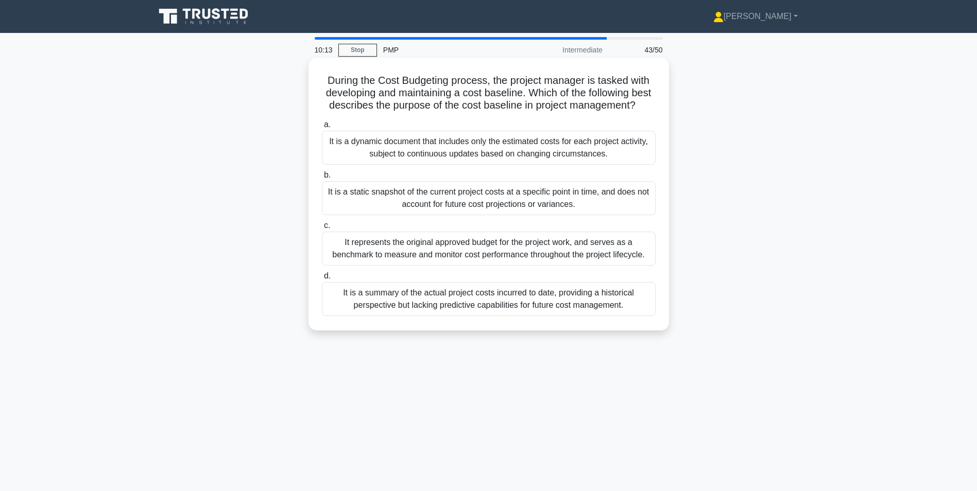
click at [457, 263] on div "It represents the original approved budget for the project work, and serves as …" at bounding box center [489, 249] width 334 height 34
click at [322, 229] on input "c. It represents the original approved budget for the project work, and serves …" at bounding box center [322, 225] width 0 height 7
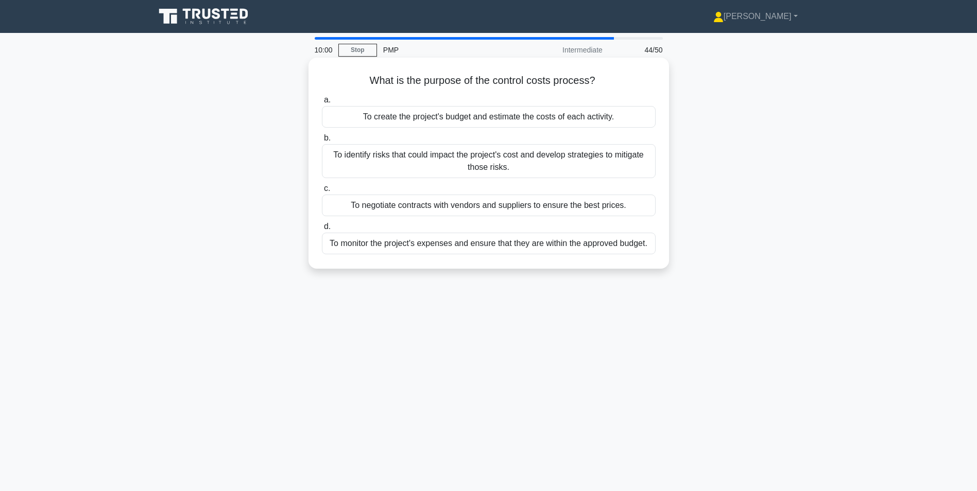
click at [406, 246] on div "To monitor the project's expenses and ensure that they are within the approved …" at bounding box center [489, 244] width 334 height 22
click at [322, 230] on input "d. To monitor the project's expenses and ensure that they are within the approv…" at bounding box center [322, 226] width 0 height 7
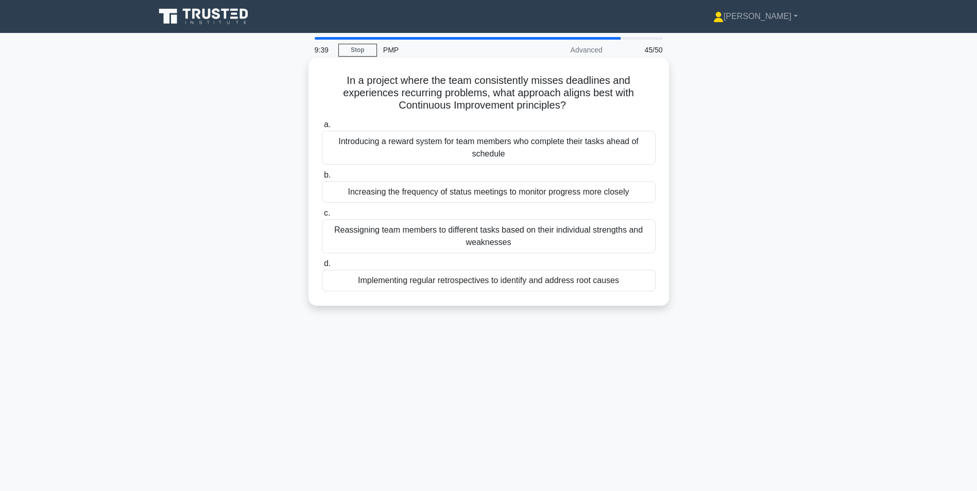
click at [434, 285] on div "Implementing regular retrospectives to identify and address root causes" at bounding box center [489, 281] width 334 height 22
click at [322, 267] on input "d. Implementing regular retrospectives to identify and address root causes" at bounding box center [322, 264] width 0 height 7
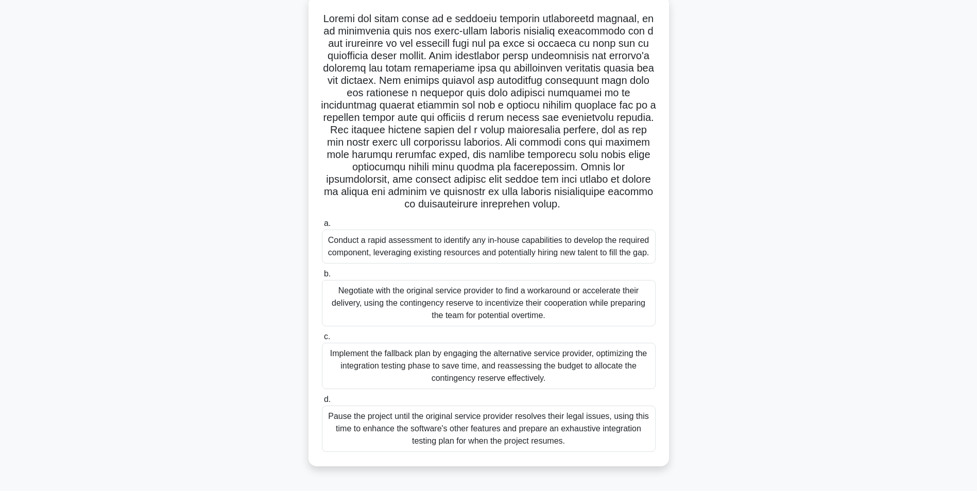
scroll to position [65, 0]
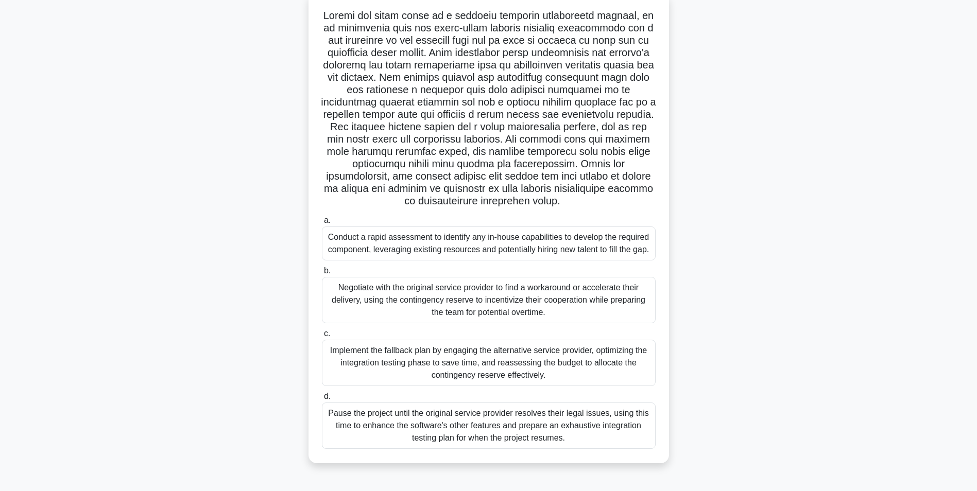
click at [472, 368] on div "Implement the fallback plan by engaging the alternative service provider, optim…" at bounding box center [489, 363] width 334 height 46
click at [322, 337] on input "c. Implement the fallback plan by engaging the alternative service provider, op…" at bounding box center [322, 334] width 0 height 7
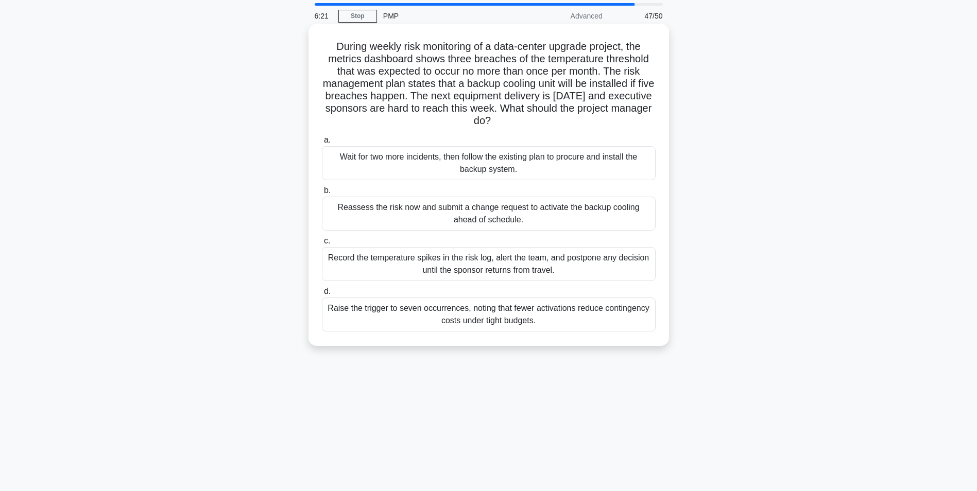
scroll to position [51, 0]
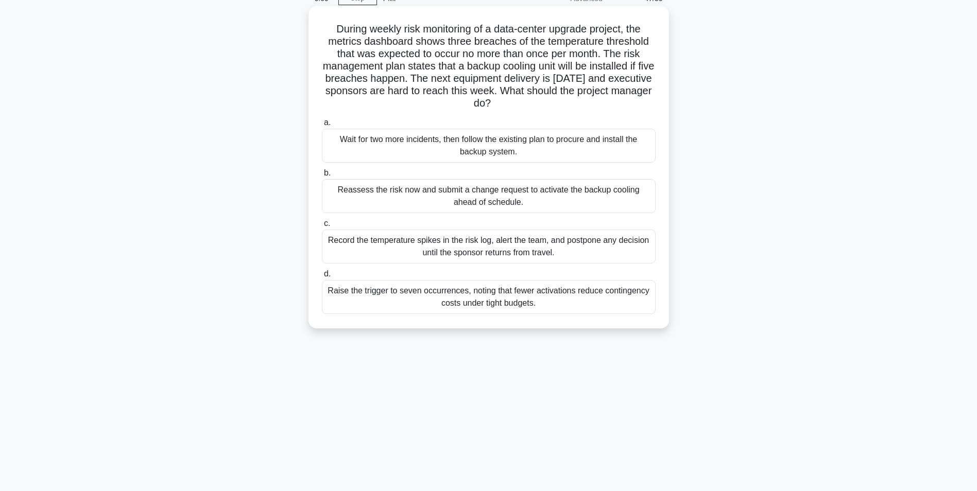
click at [420, 244] on div "Record the temperature spikes in the risk log, alert the team, and postpone any…" at bounding box center [489, 247] width 334 height 34
click at [322, 227] on input "c. Record the temperature spikes in the risk log, alert the team, and postpone …" at bounding box center [322, 223] width 0 height 7
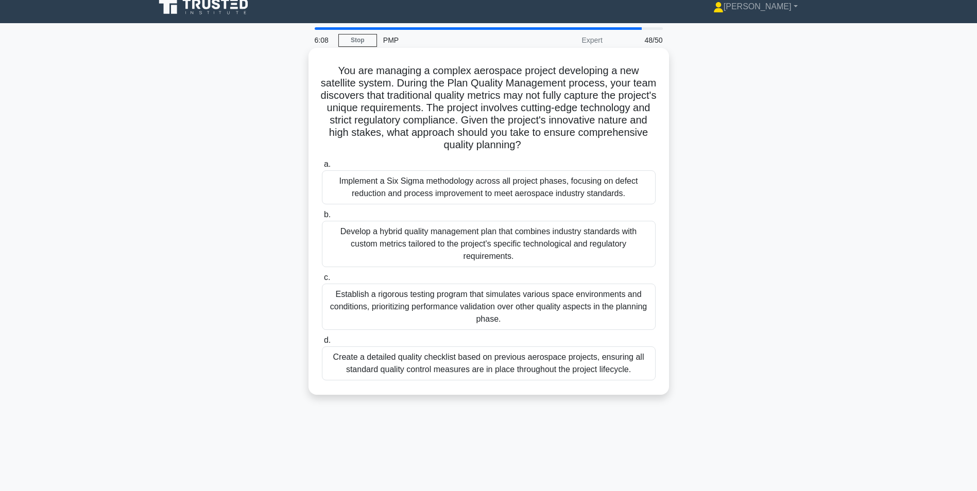
scroll to position [0, 0]
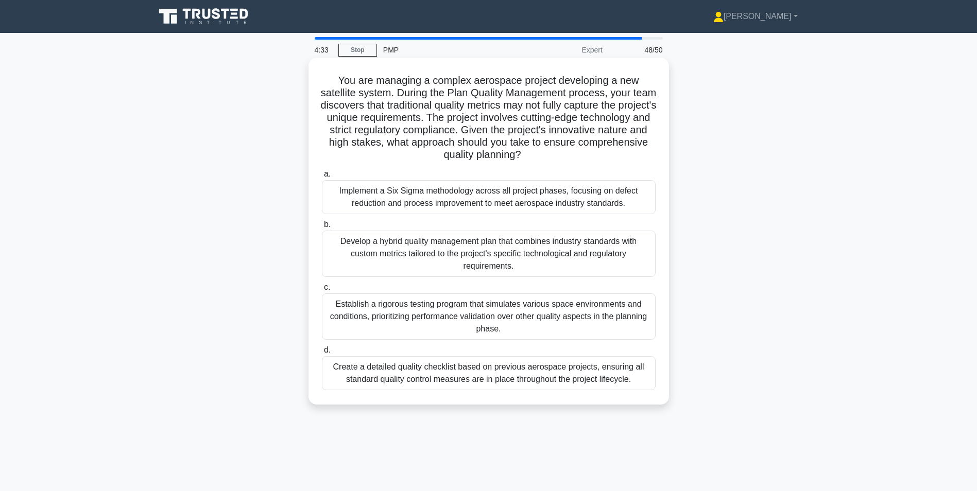
click at [506, 258] on div "Develop a hybrid quality management plan that combines industry standards with …" at bounding box center [489, 254] width 334 height 46
click at [322, 228] on input "b. Develop a hybrid quality management plan that combines industry standards wi…" at bounding box center [322, 224] width 0 height 7
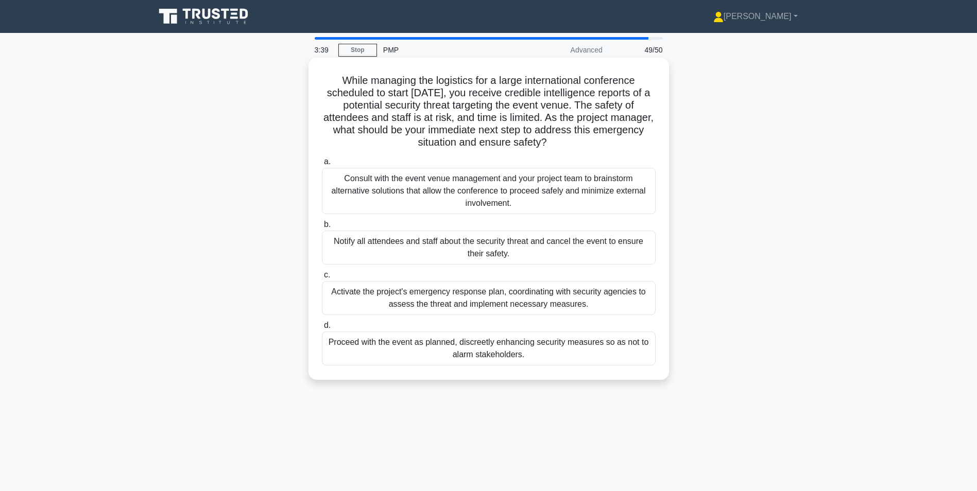
click at [509, 303] on div "Activate the project's emergency response plan, coordinating with security agen…" at bounding box center [489, 298] width 334 height 34
click at [322, 279] on input "c. Activate the project's emergency response plan, coordinating with security a…" at bounding box center [322, 275] width 0 height 7
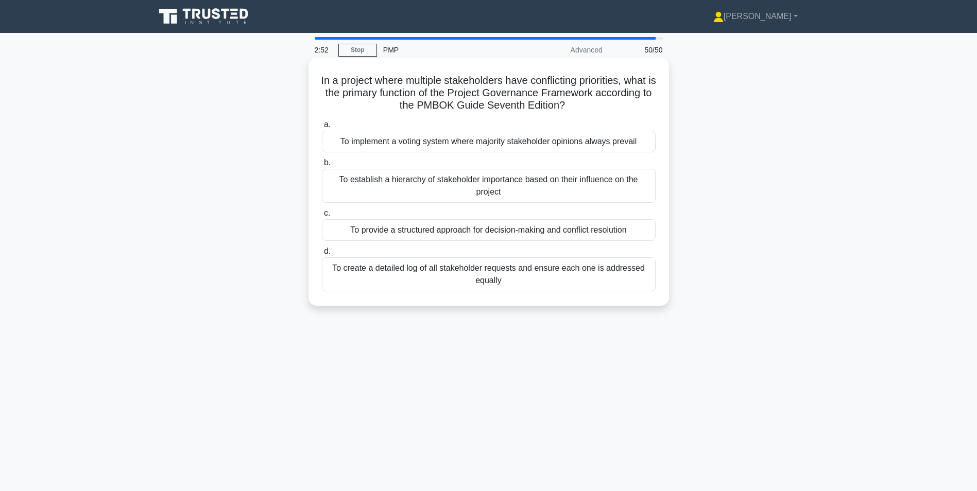
click at [497, 232] on div "To provide a structured approach for decision-making and conflict resolution" at bounding box center [489, 230] width 334 height 22
click at [322, 217] on input "c. To provide a structured approach for decision-making and conflict resolution" at bounding box center [322, 213] width 0 height 7
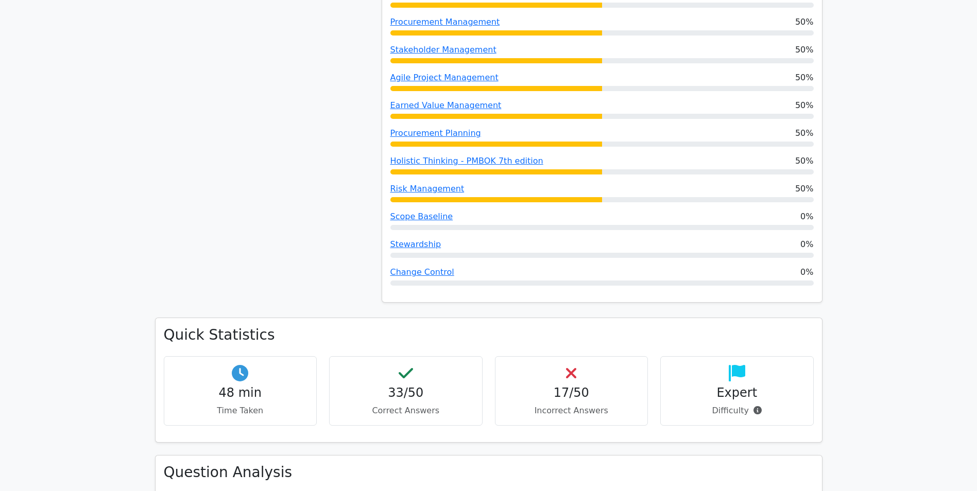
scroll to position [721, 0]
